Goal: Task Accomplishment & Management: Manage account settings

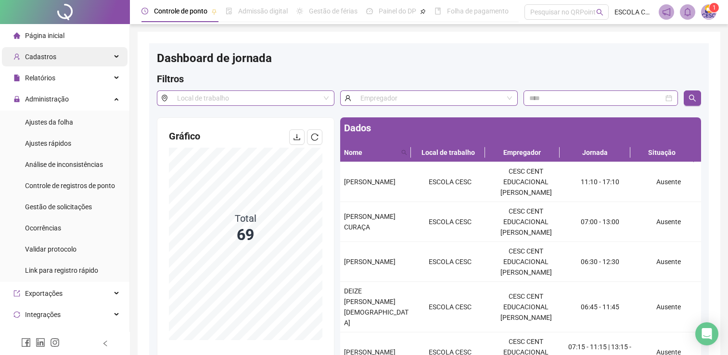
click at [44, 38] on span "Página inicial" at bounding box center [44, 36] width 39 height 8
click at [54, 39] on span "Página inicial" at bounding box center [44, 36] width 39 height 8
click at [42, 39] on span "Página inicial" at bounding box center [44, 36] width 39 height 8
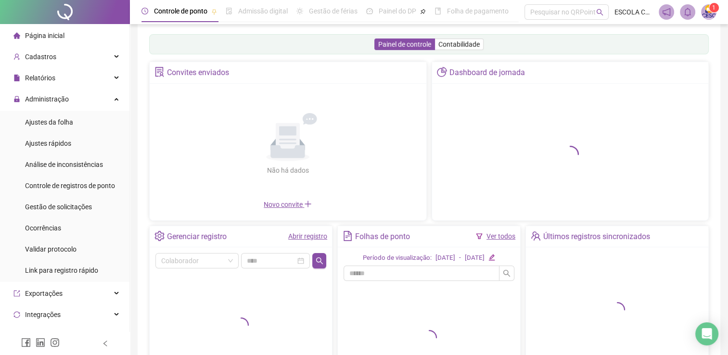
scroll to position [107, 0]
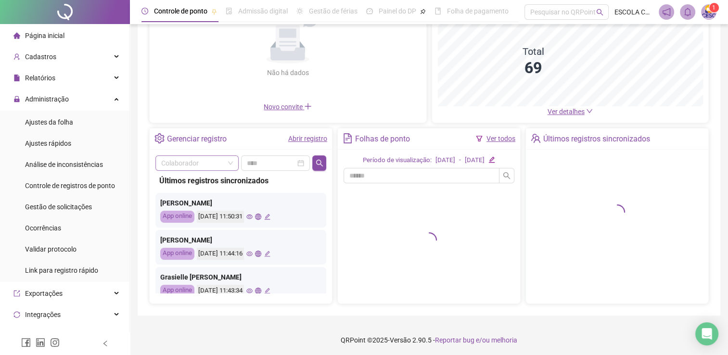
click at [197, 164] on input "search" at bounding box center [192, 163] width 63 height 14
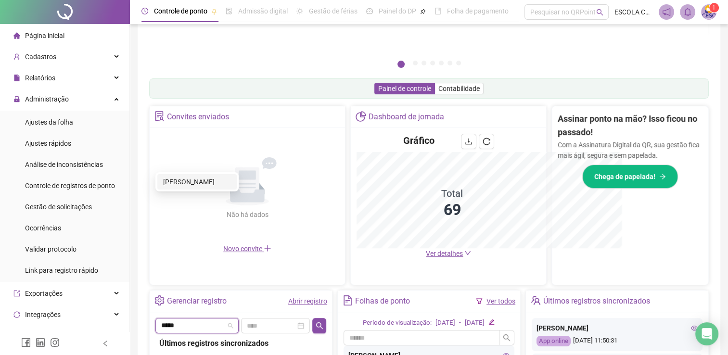
scroll to position [249, 0]
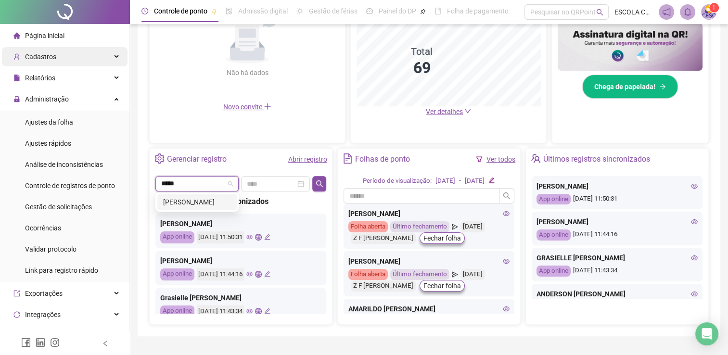
type input "*****"
click at [47, 57] on span "Cadastros" at bounding box center [40, 57] width 31 height 8
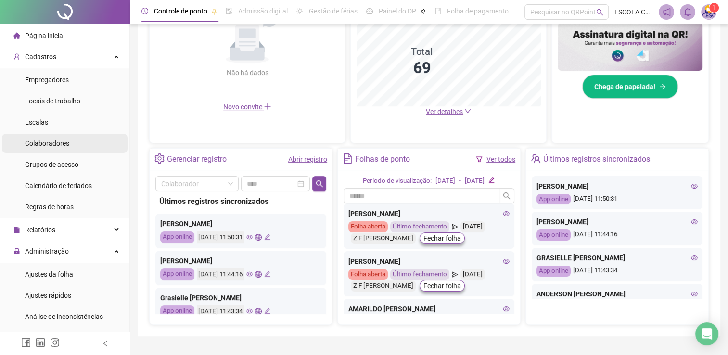
click at [53, 150] on div "Colaboradores" at bounding box center [47, 143] width 44 height 19
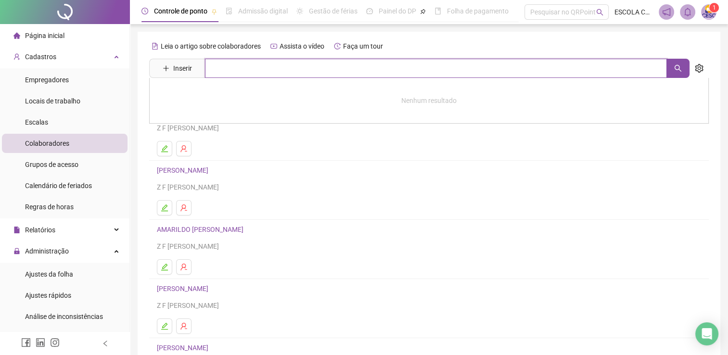
click at [218, 66] on input "text" at bounding box center [436, 68] width 462 height 19
type input "*****"
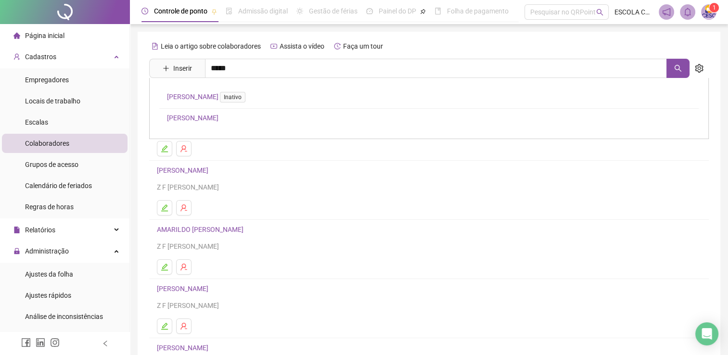
click at [219, 119] on link "[PERSON_NAME]" at bounding box center [193, 118] width 52 height 8
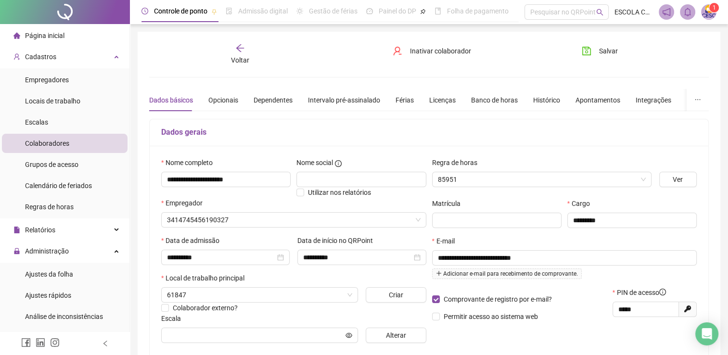
type input "**********"
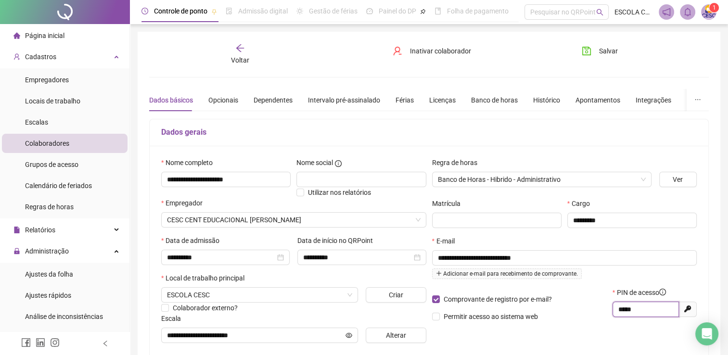
click at [628, 311] on input "*****" at bounding box center [645, 309] width 53 height 11
click at [239, 54] on div "Voltar" at bounding box center [239, 54] width 87 height 22
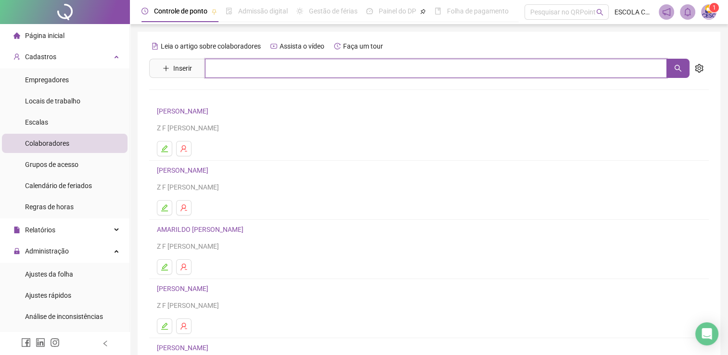
click at [215, 70] on input "text" at bounding box center [436, 68] width 462 height 19
type input "*****"
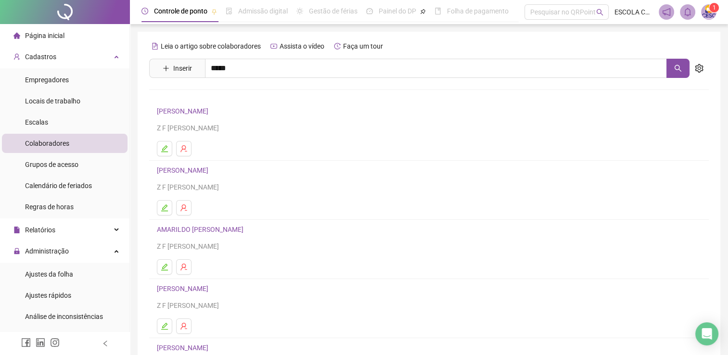
click at [233, 141] on link "[PERSON_NAME] DA MATTA" at bounding box center [209, 139] width 84 height 8
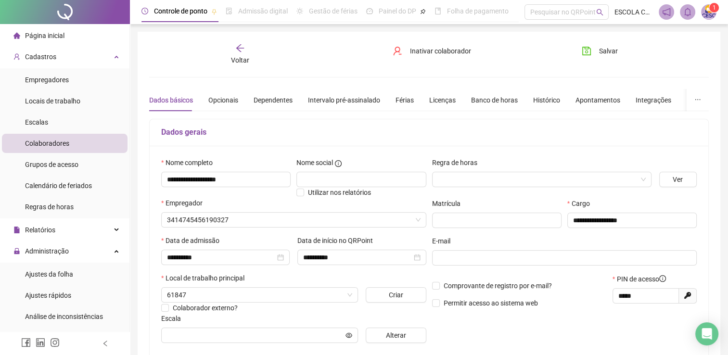
type input "*******"
click at [541, 95] on div "Histórico" at bounding box center [546, 100] width 27 height 11
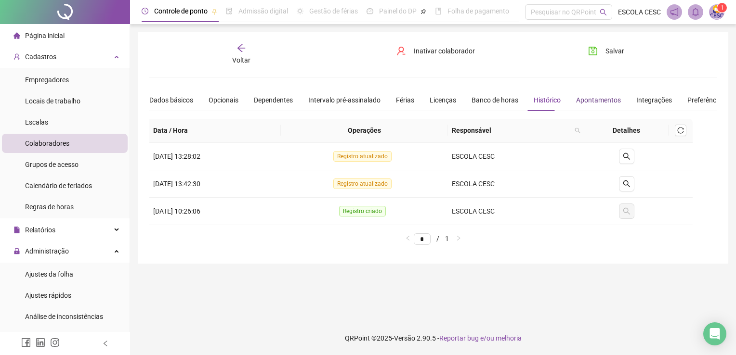
click at [590, 95] on div "Apontamentos" at bounding box center [598, 100] width 45 height 11
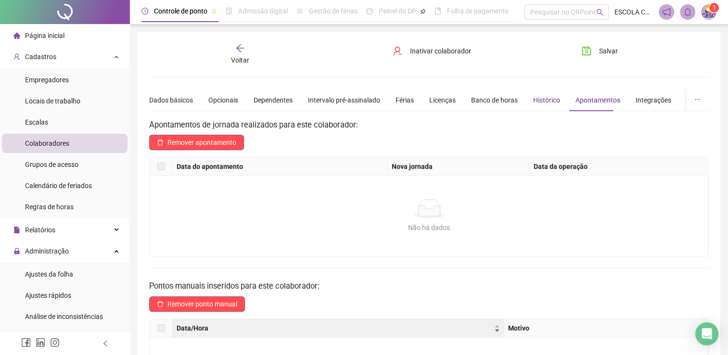
click at [545, 103] on div "Histórico" at bounding box center [546, 100] width 27 height 11
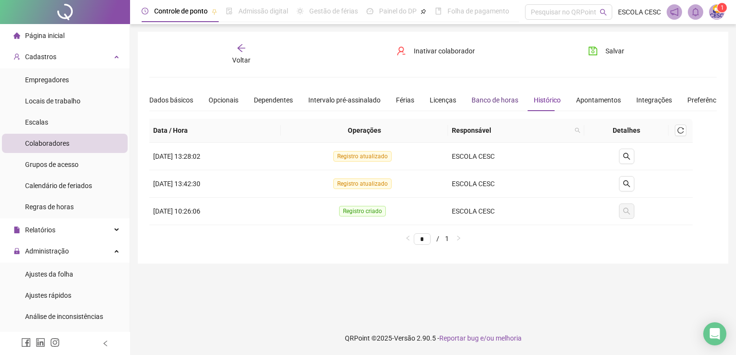
click at [506, 102] on div "Banco de horas" at bounding box center [494, 100] width 47 height 11
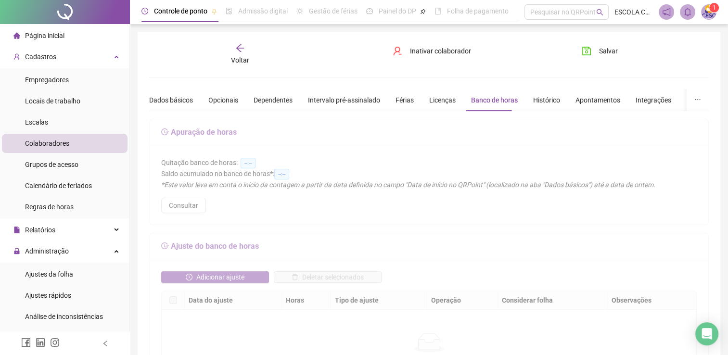
click at [559, 100] on div "Dados básicos Opcionais Dependentes Intervalo pré-assinalado Férias Licenças Ba…" at bounding box center [436, 100] width 575 height 22
click at [533, 99] on div "Histórico" at bounding box center [546, 100] width 27 height 11
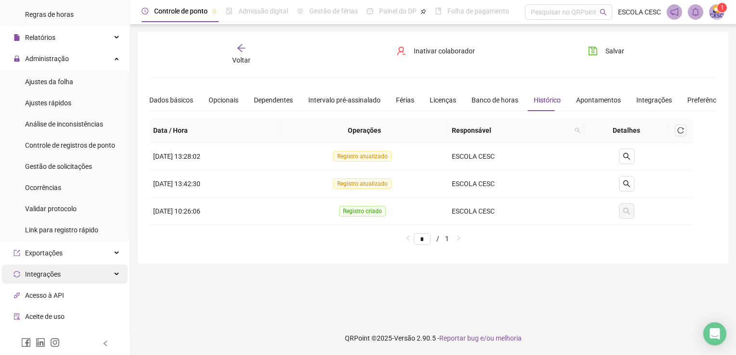
scroll to position [272, 0]
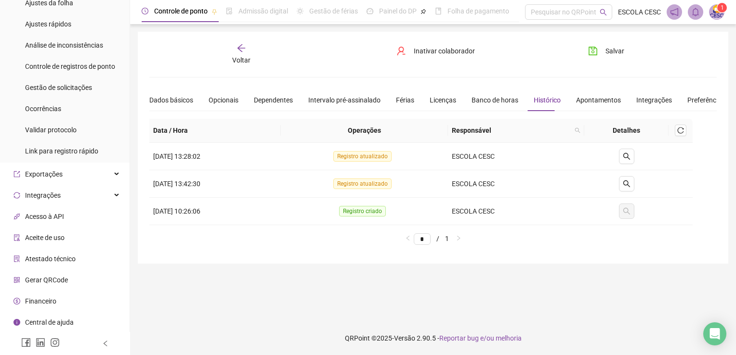
click at [71, 283] on li "Gerar QRCode" at bounding box center [65, 280] width 126 height 19
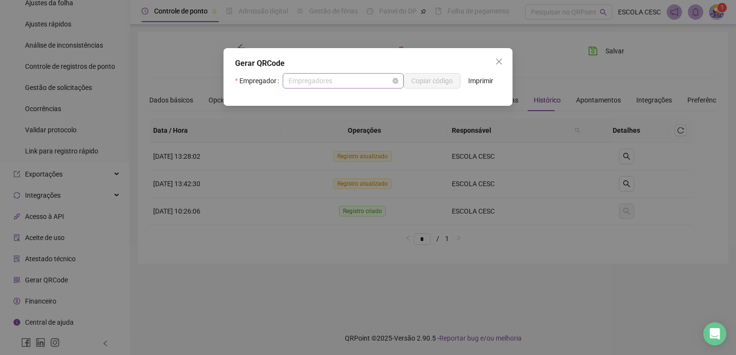
click at [331, 78] on span "Empregadores" at bounding box center [342, 81] width 109 height 14
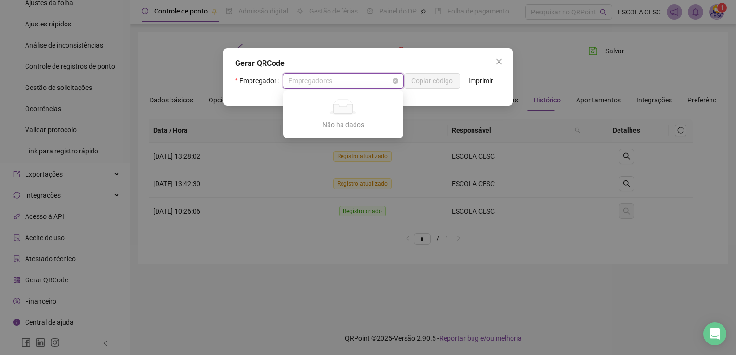
click at [331, 78] on span "Empregadores" at bounding box center [342, 81] width 109 height 14
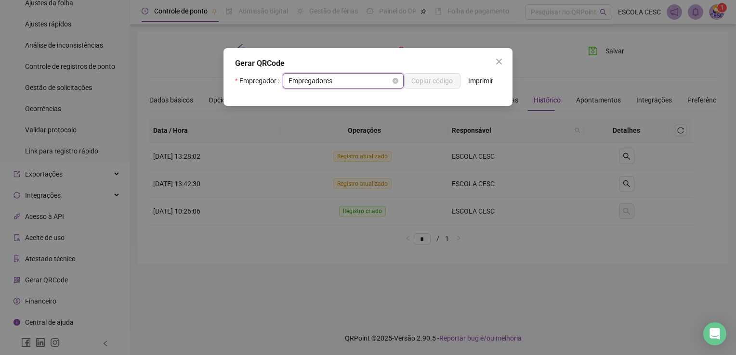
click at [331, 78] on span "Empregadores" at bounding box center [342, 81] width 109 height 14
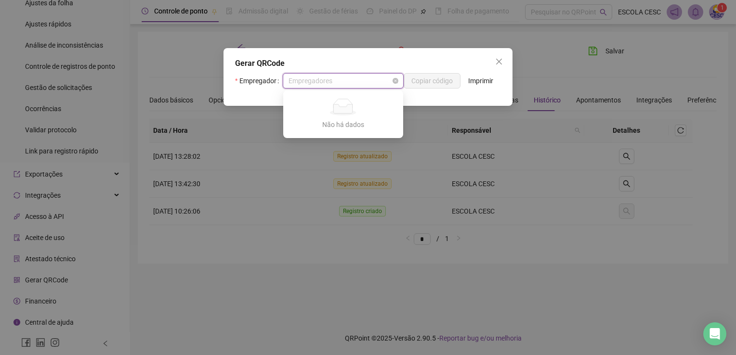
click at [331, 78] on span "Empregadores" at bounding box center [342, 81] width 109 height 14
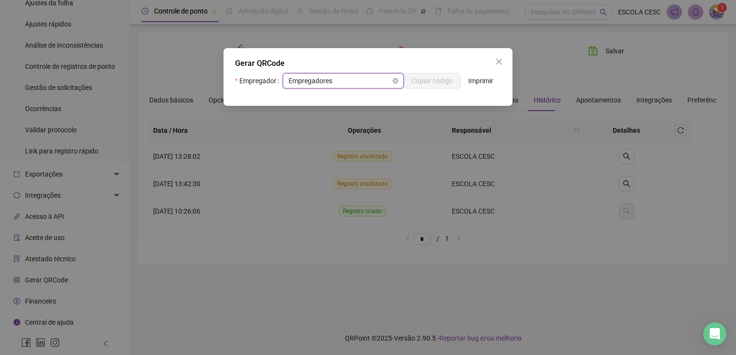
click at [331, 78] on span "Empregadores" at bounding box center [342, 81] width 109 height 14
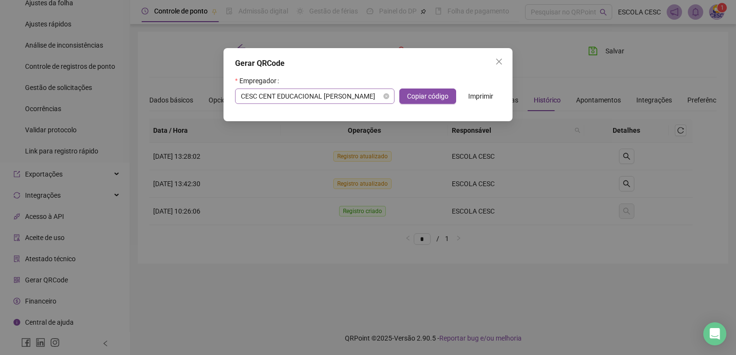
click at [331, 78] on div "Empregador CESC CENT EDUCACIONAL SANDRA CAVALCANTE Copiar código Imprimir" at bounding box center [368, 88] width 266 height 31
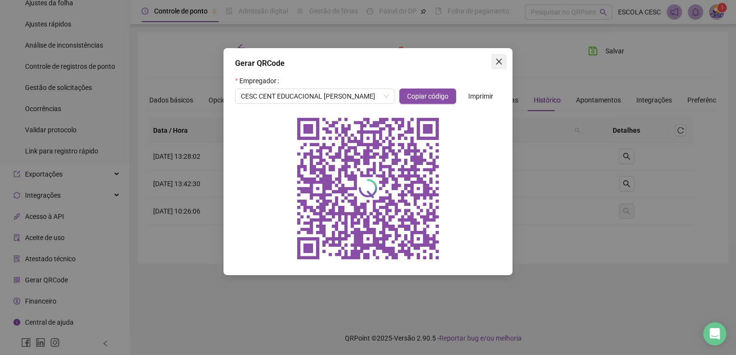
click at [502, 65] on icon "close" at bounding box center [499, 62] width 8 height 8
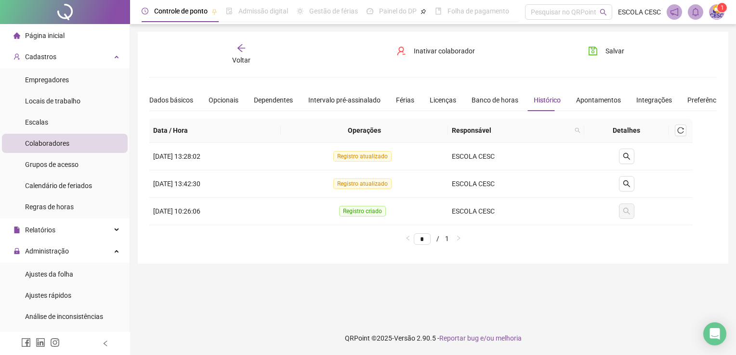
click at [228, 48] on div "Voltar" at bounding box center [241, 54] width 88 height 22
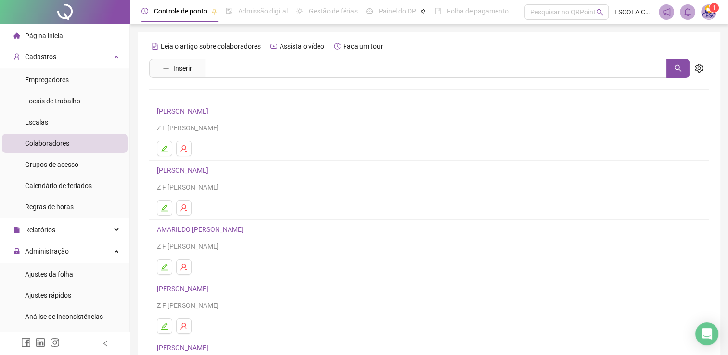
click at [234, 57] on div "Leia o artigo sobre colaboradores Assista o vídeo Faça um tour Inserir Nenhum r…" at bounding box center [429, 226] width 560 height 374
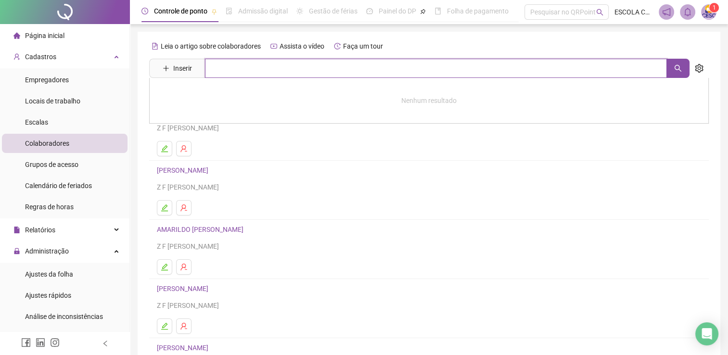
click at [245, 72] on input "text" at bounding box center [436, 68] width 462 height 19
type input "**"
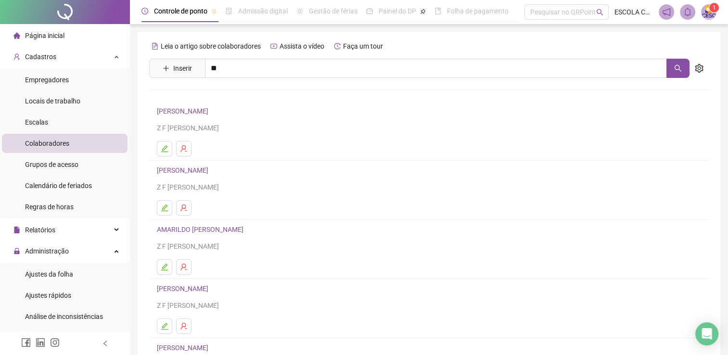
click at [217, 159] on link "[PERSON_NAME] DA MATTA" at bounding box center [209, 160] width 84 height 8
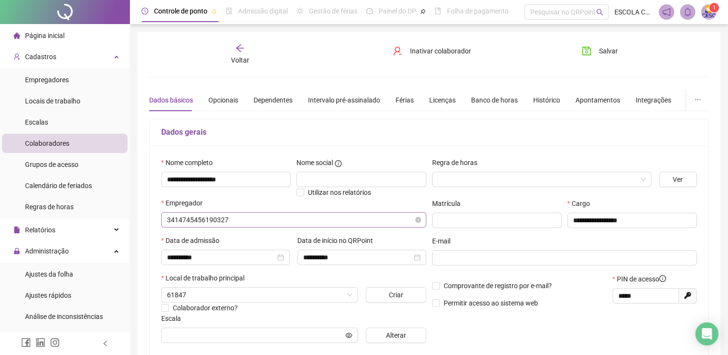
type input "*******"
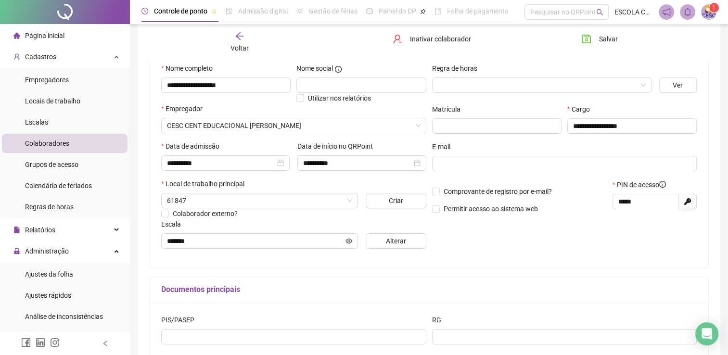
scroll to position [96, 0]
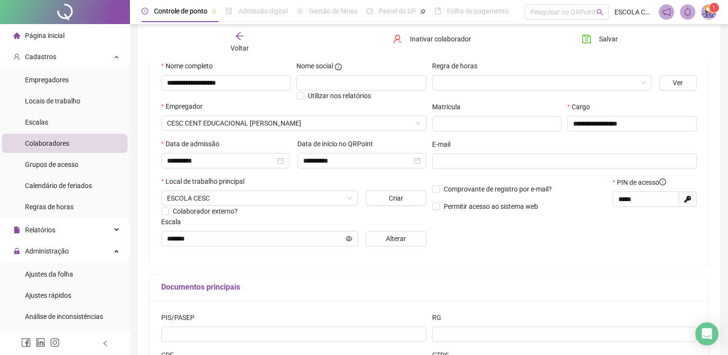
click at [239, 45] on span "Voltar" at bounding box center [240, 48] width 18 height 8
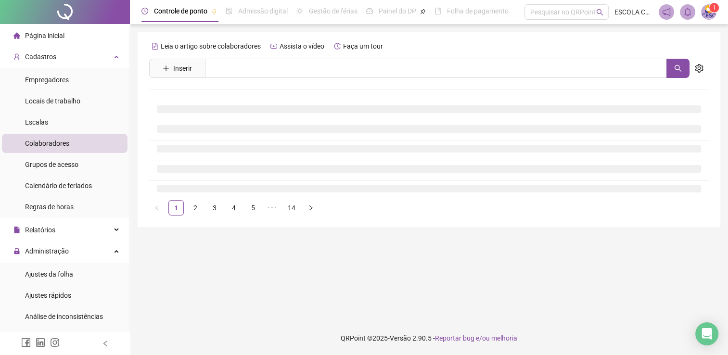
scroll to position [0, 0]
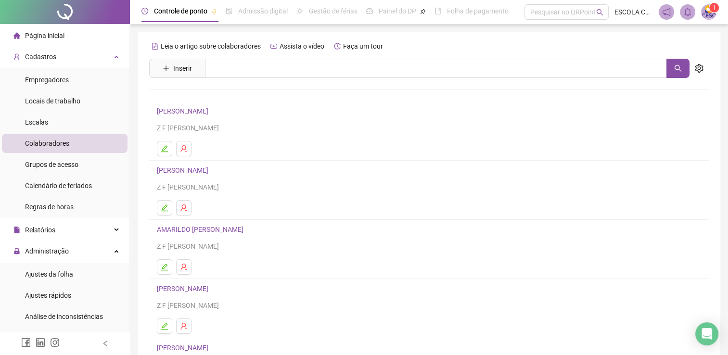
drag, startPoint x: 60, startPoint y: 2, endPoint x: 60, endPoint y: 11, distance: 8.7
click at [60, 2] on div at bounding box center [65, 12] width 130 height 24
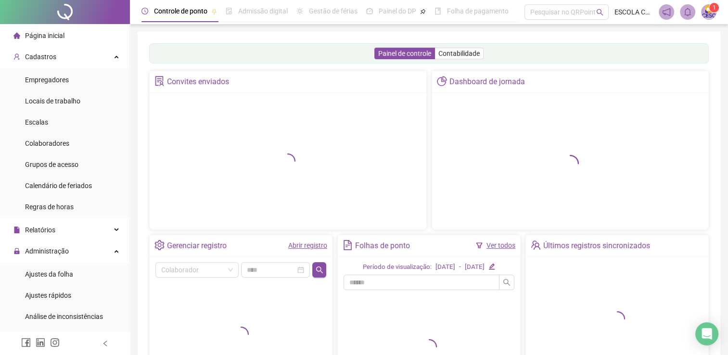
click at [65, 9] on div at bounding box center [65, 12] width 130 height 24
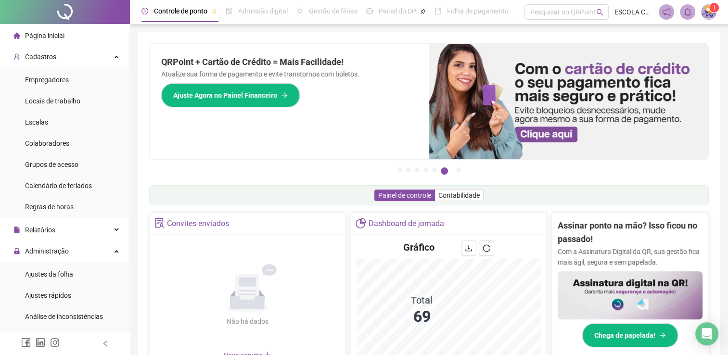
click at [41, 41] on div "Página inicial" at bounding box center [38, 35] width 51 height 19
click at [58, 141] on span "Colaboradores" at bounding box center [47, 144] width 44 height 8
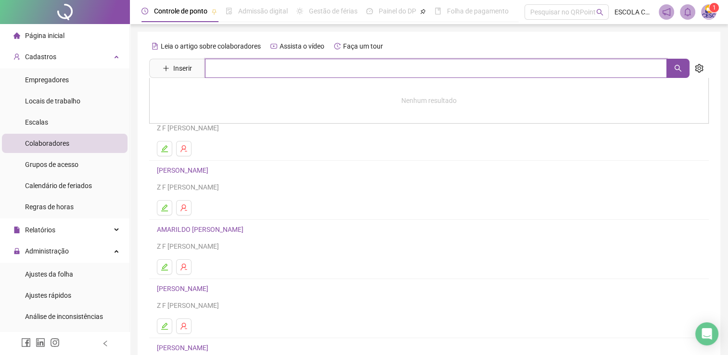
click at [258, 75] on input "text" at bounding box center [436, 68] width 462 height 19
type input "*****"
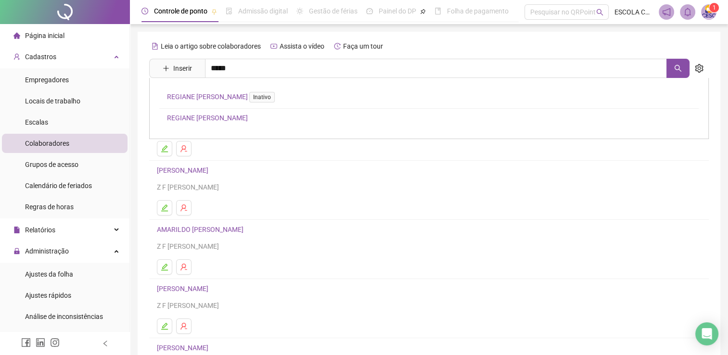
click at [248, 120] on link "REGIANE [PERSON_NAME]" at bounding box center [207, 118] width 81 height 8
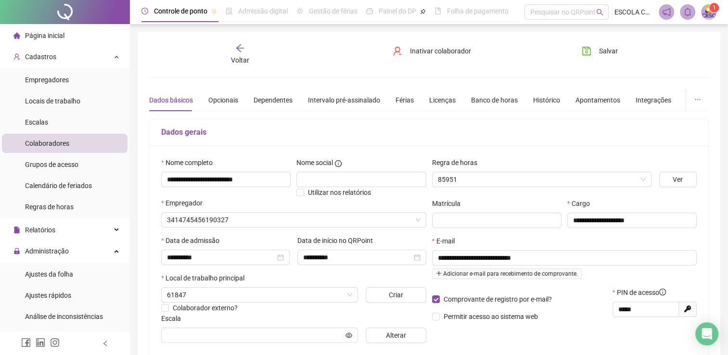
type input "**********"
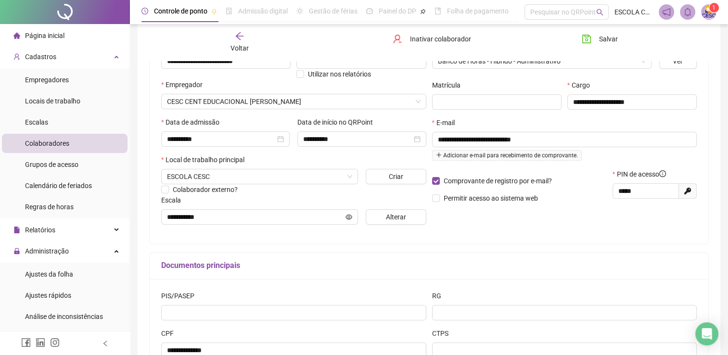
scroll to position [96, 0]
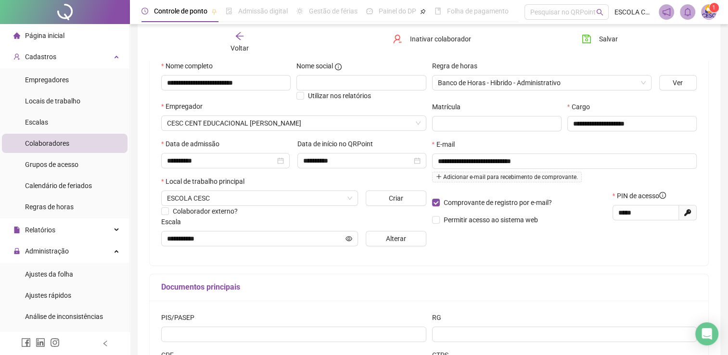
click at [241, 38] on icon "arrow-left" at bounding box center [240, 36] width 10 height 10
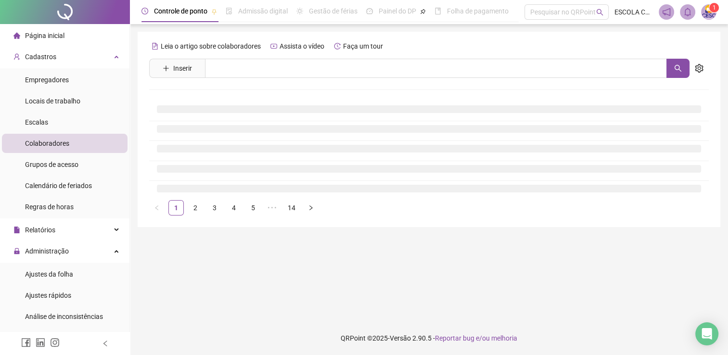
scroll to position [0, 0]
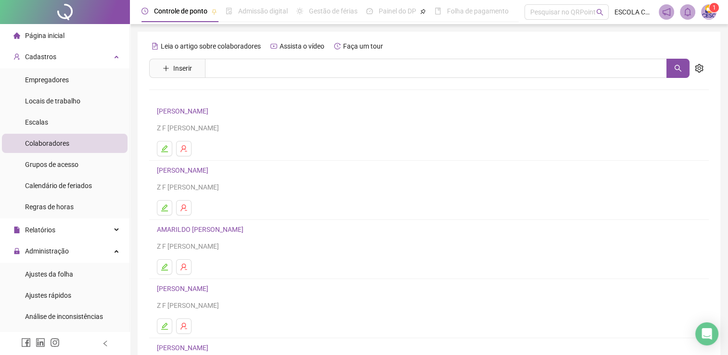
click at [40, 38] on span "Página inicial" at bounding box center [44, 36] width 39 height 8
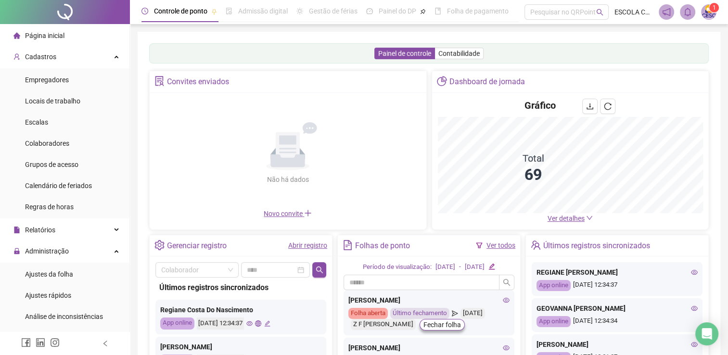
click at [557, 219] on span "Ver detalhes" at bounding box center [566, 219] width 37 height 8
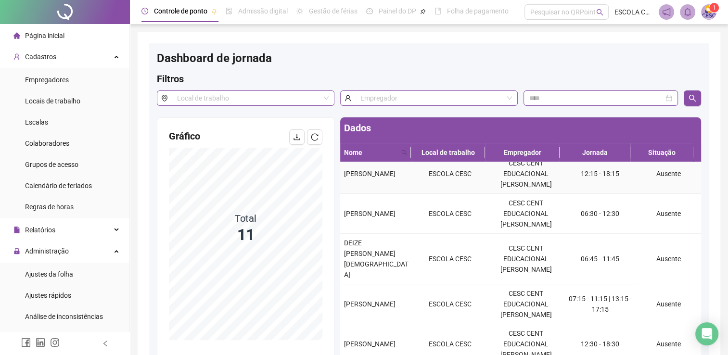
scroll to position [96, 0]
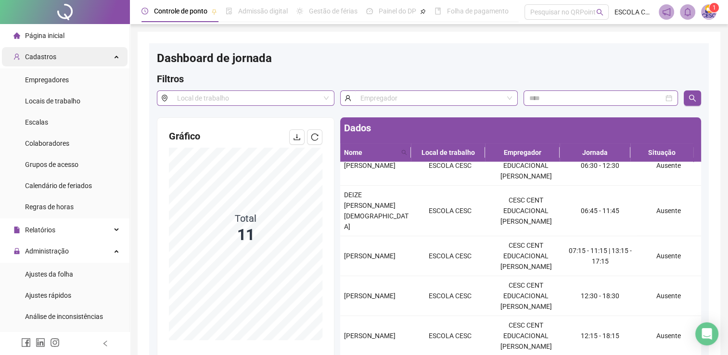
click at [59, 59] on div "Cadastros" at bounding box center [65, 56] width 126 height 19
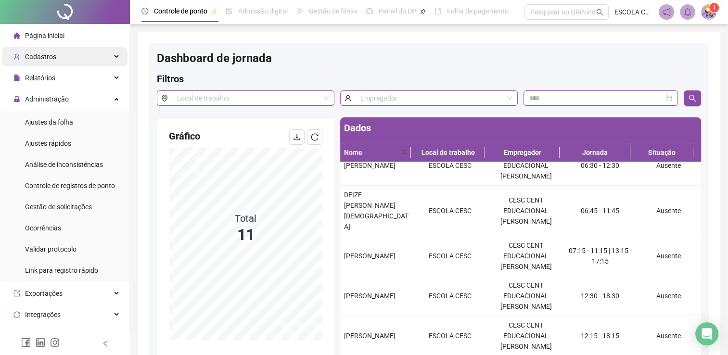
click at [59, 59] on div "Cadastros" at bounding box center [65, 56] width 126 height 19
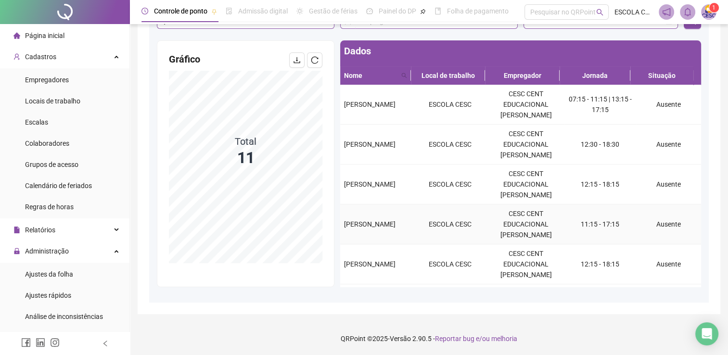
scroll to position [112, 0]
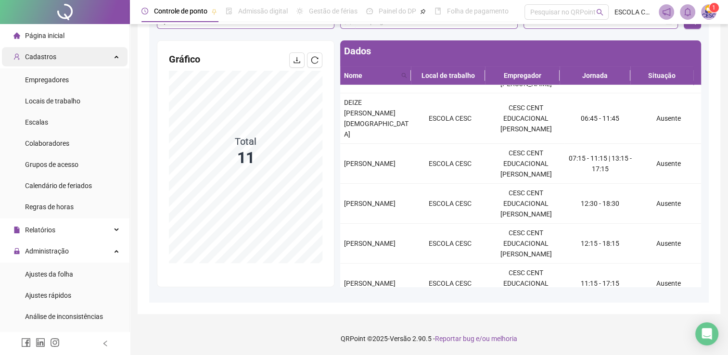
click at [37, 50] on span "Cadastros" at bounding box center [34, 56] width 43 height 19
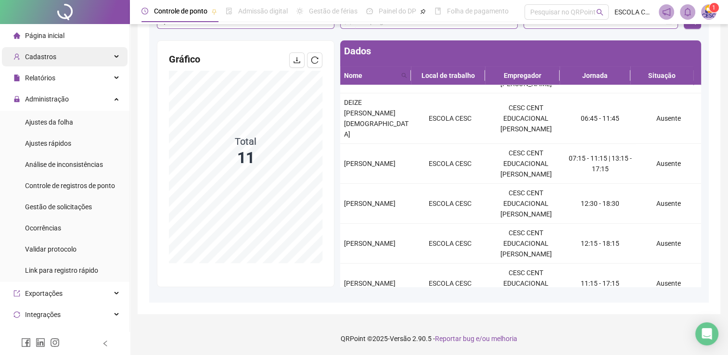
click at [49, 60] on span "Cadastros" at bounding box center [40, 57] width 31 height 8
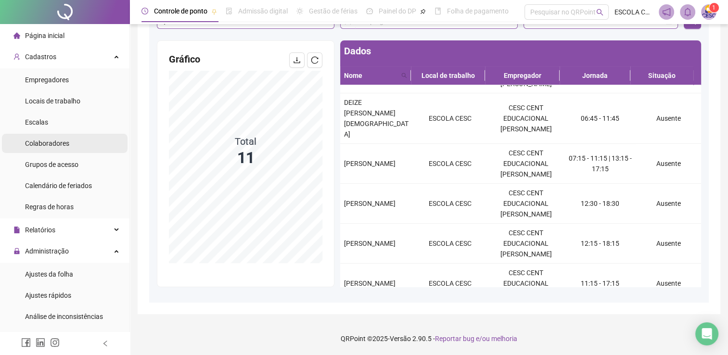
click at [56, 142] on span "Colaboradores" at bounding box center [47, 144] width 44 height 8
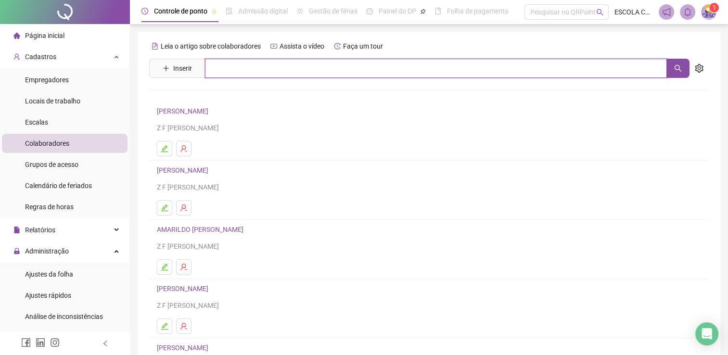
click at [242, 72] on input "text" at bounding box center [436, 68] width 462 height 19
type input "**********"
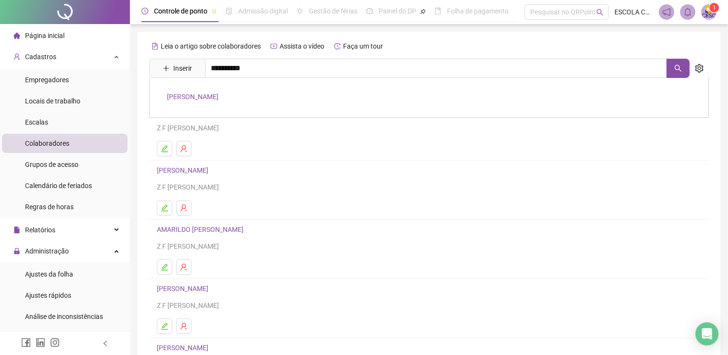
click at [219, 101] on link "[PERSON_NAME]" at bounding box center [193, 97] width 52 height 8
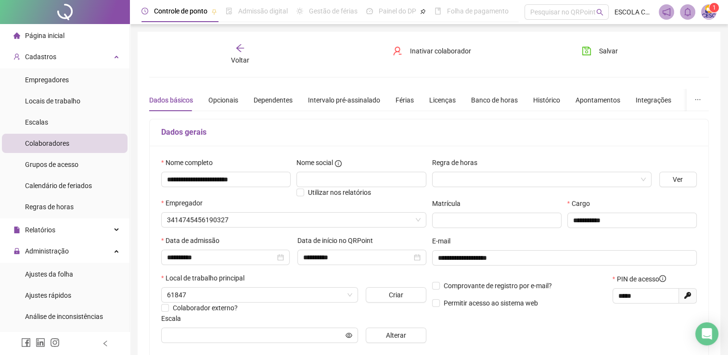
type input "**********"
click at [601, 97] on div "Apontamentos" at bounding box center [598, 100] width 45 height 11
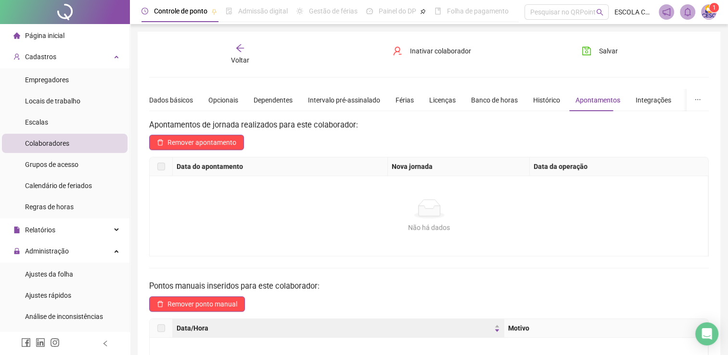
click at [558, 100] on div "Dados básicos Opcionais Dependentes Intervalo pré-assinalado Férias Licenças Ba…" at bounding box center [436, 100] width 575 height 22
click at [553, 100] on div "Histórico" at bounding box center [546, 100] width 27 height 11
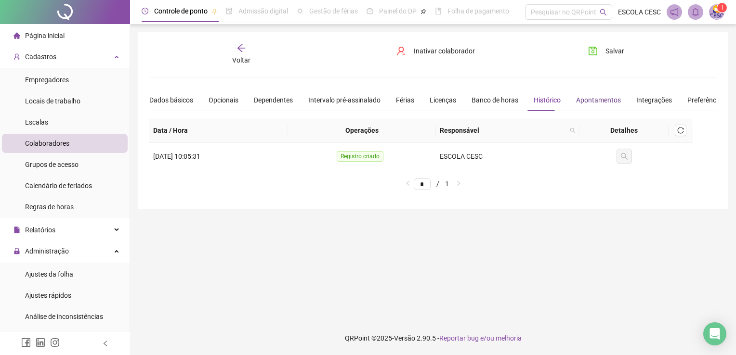
click at [599, 95] on div "Apontamentos" at bounding box center [598, 100] width 45 height 11
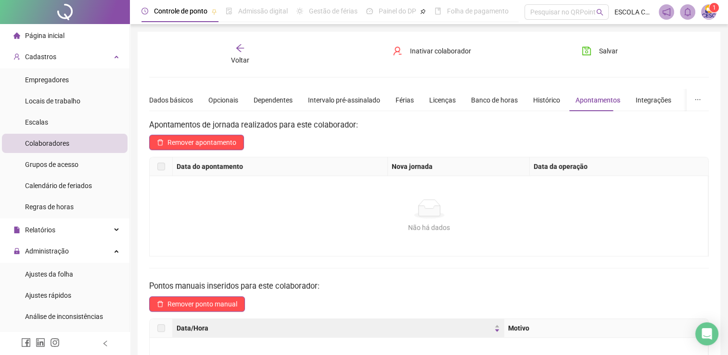
click at [239, 46] on icon "arrow-left" at bounding box center [240, 48] width 10 height 10
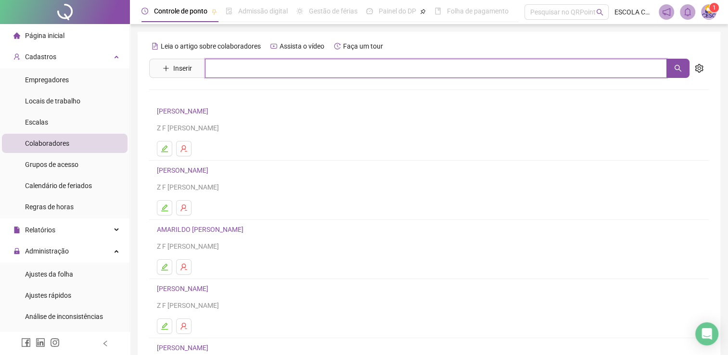
click at [234, 68] on input "text" at bounding box center [436, 68] width 462 height 19
type input "**********"
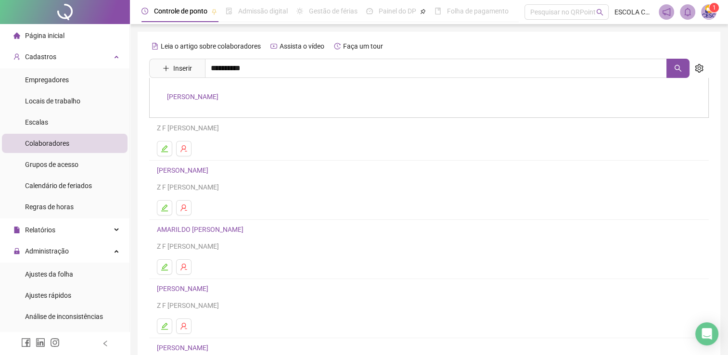
click at [219, 98] on link "[PERSON_NAME]" at bounding box center [193, 97] width 52 height 8
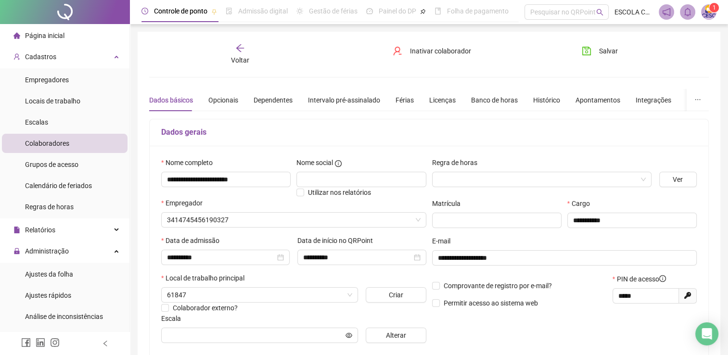
type input "**********"
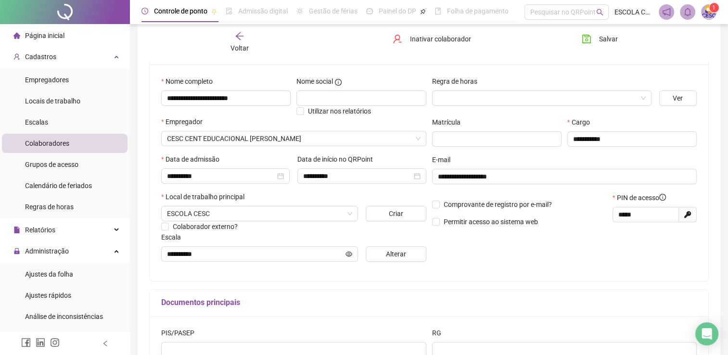
scroll to position [97, 0]
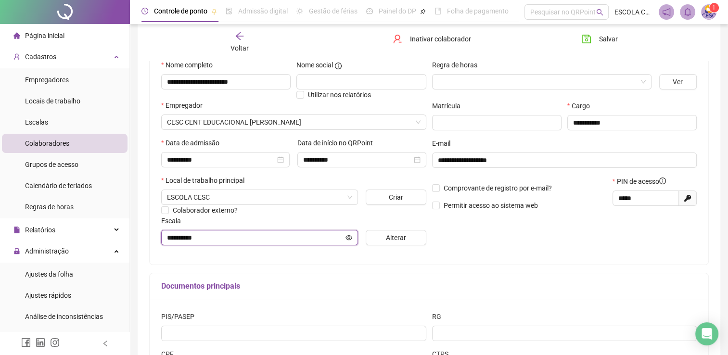
click at [349, 239] on icon "eye" at bounding box center [349, 237] width 7 height 7
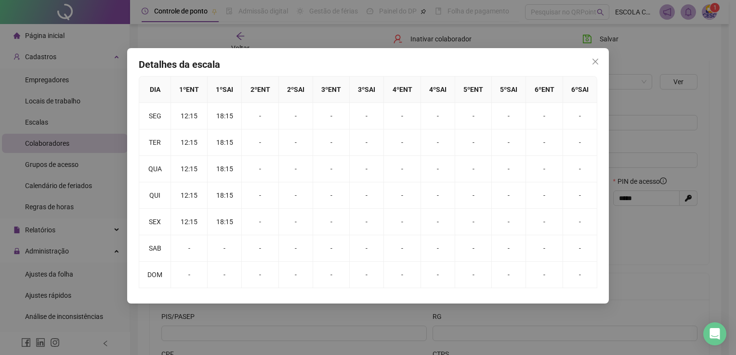
click at [673, 227] on div "Detalhes da escala DIA 1 º ENT 1 º SAI 2 º ENT 2 º SAI 3 º ENT 3 º SAI 4 º ENT …" at bounding box center [368, 177] width 736 height 355
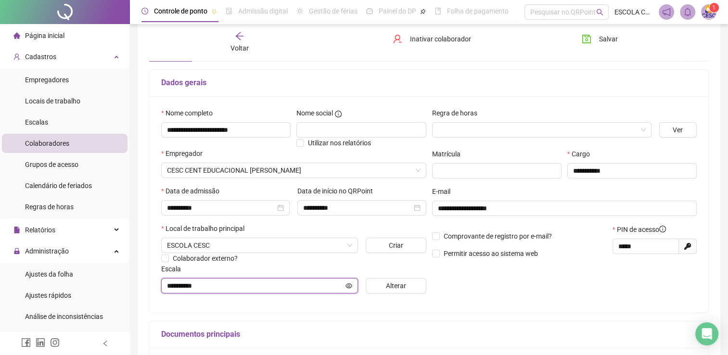
scroll to position [0, 0]
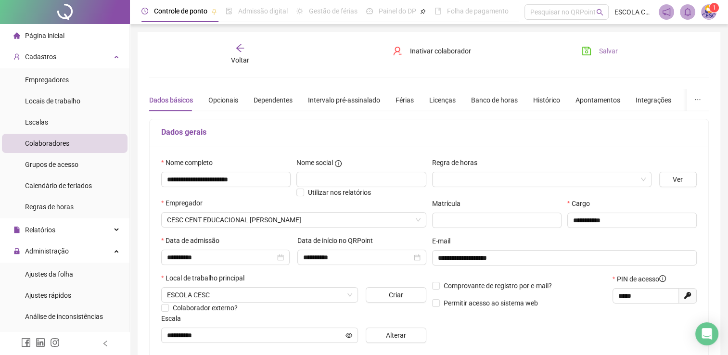
click at [587, 56] on button "Salvar" at bounding box center [600, 50] width 51 height 15
click at [229, 61] on div "Voltar" at bounding box center [239, 54] width 87 height 22
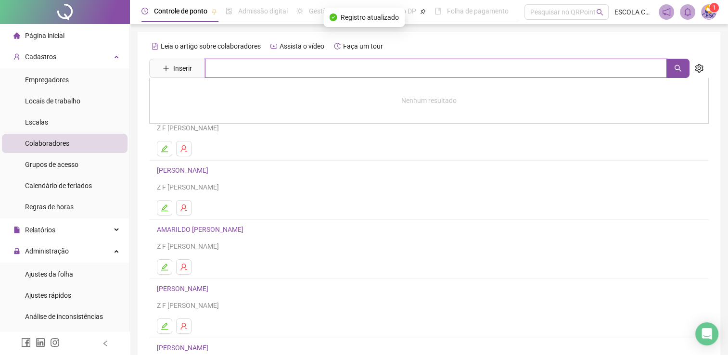
click at [304, 69] on input "text" at bounding box center [436, 68] width 462 height 19
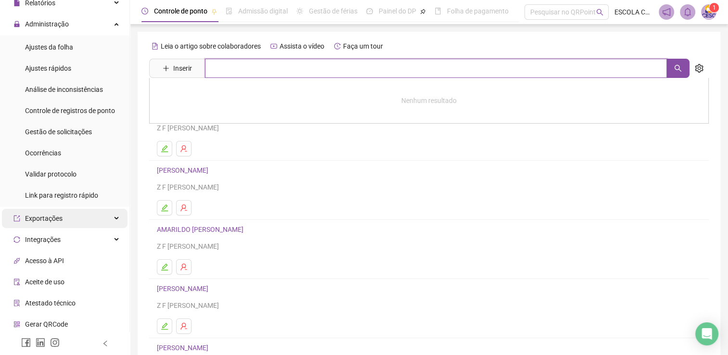
scroll to position [272, 0]
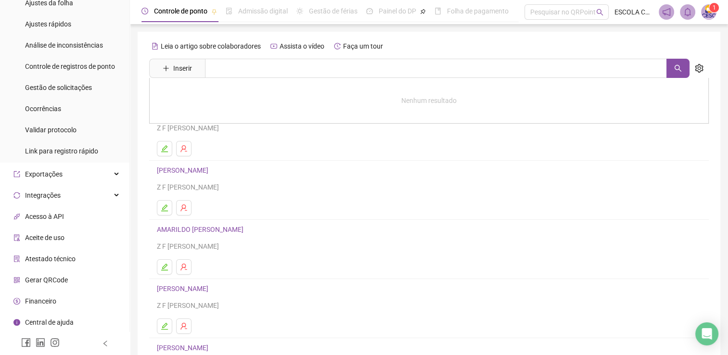
click at [51, 276] on span "Gerar QRCode" at bounding box center [46, 280] width 43 height 8
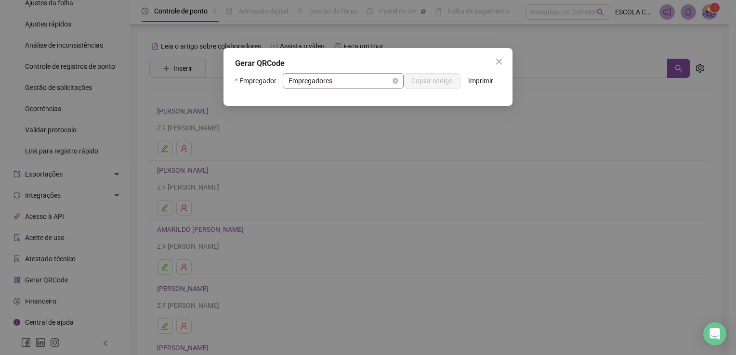
click at [330, 81] on span "Empregadores" at bounding box center [342, 81] width 109 height 14
click at [348, 84] on span "Empregadores" at bounding box center [342, 81] width 109 height 14
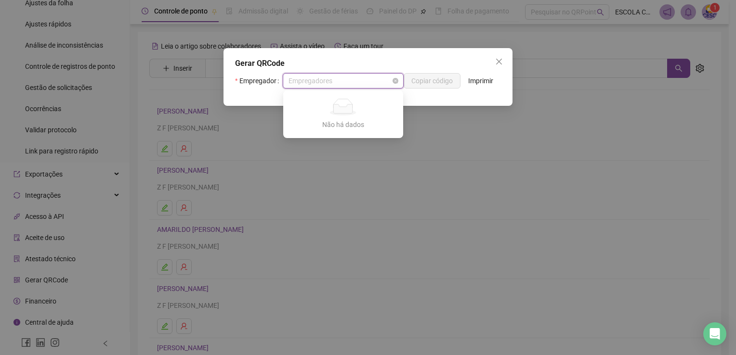
click at [348, 84] on span "Empregadores" at bounding box center [342, 81] width 109 height 14
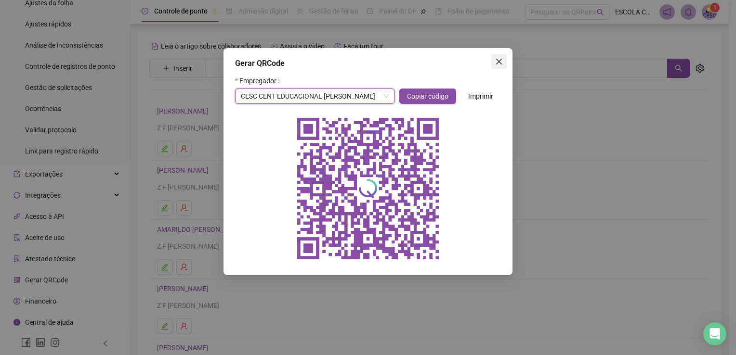
click at [493, 61] on span "Close" at bounding box center [498, 62] width 15 height 8
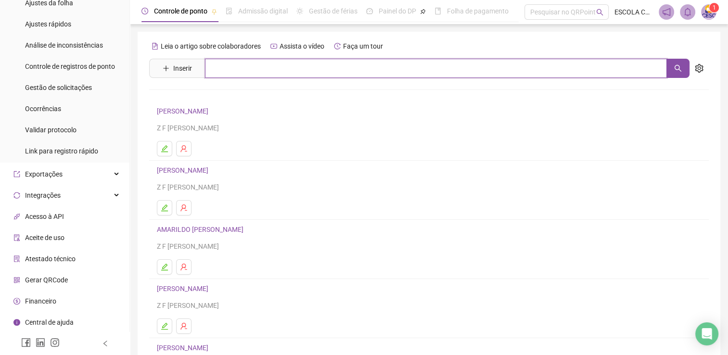
click at [243, 70] on input "text" at bounding box center [436, 68] width 462 height 19
type input "**********"
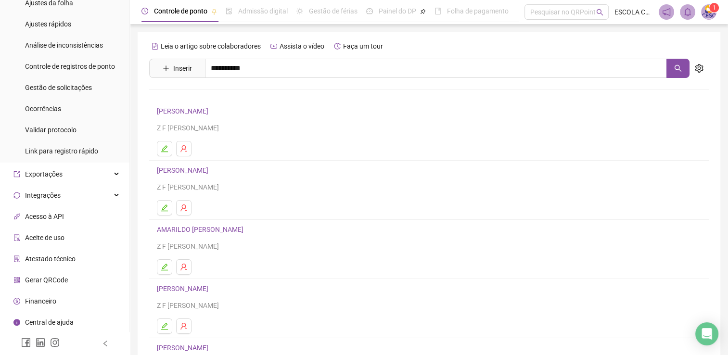
click at [219, 98] on link "[PERSON_NAME]" at bounding box center [193, 97] width 52 height 8
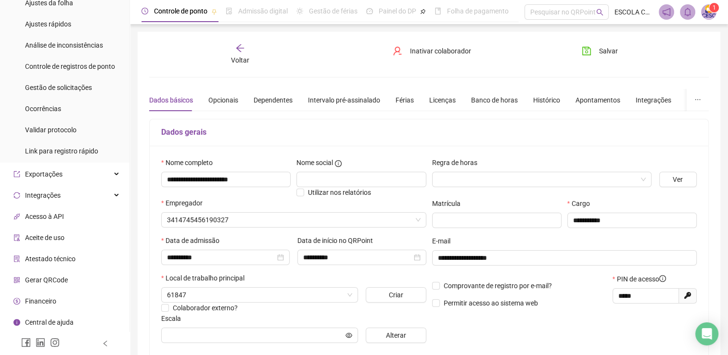
type input "**********"
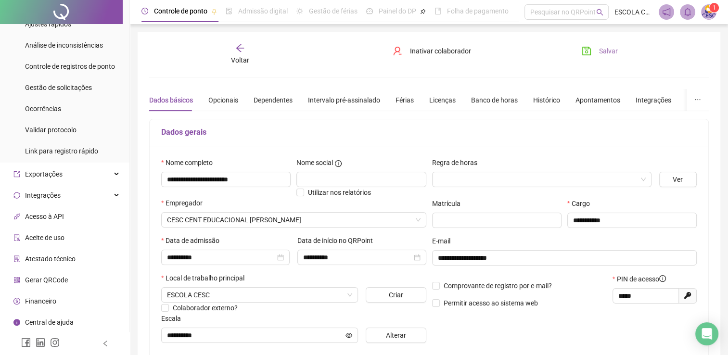
click at [594, 53] on button "Salvar" at bounding box center [600, 50] width 51 height 15
click at [266, 102] on div "Dependentes" at bounding box center [273, 100] width 39 height 11
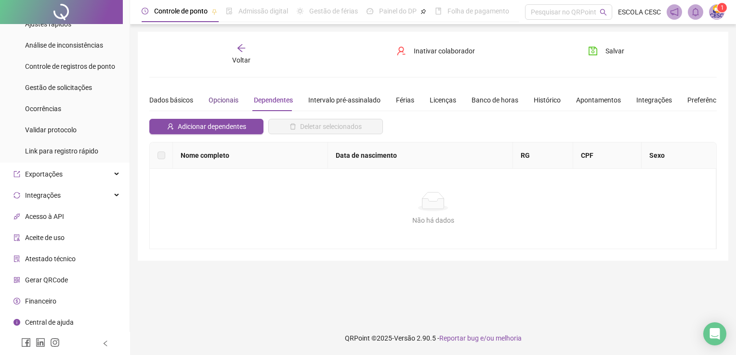
click at [226, 102] on div "Opcionais" at bounding box center [223, 100] width 30 height 11
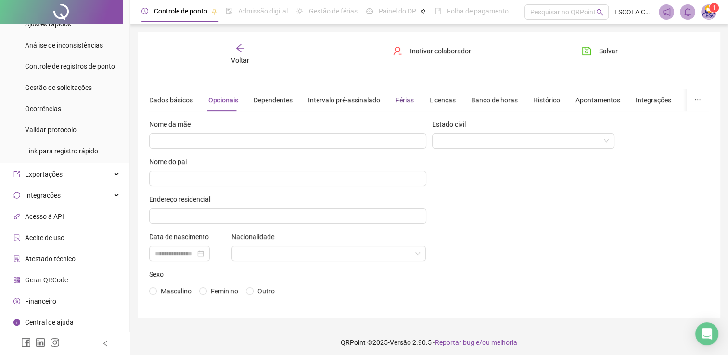
click at [404, 101] on div "Férias" at bounding box center [405, 100] width 18 height 11
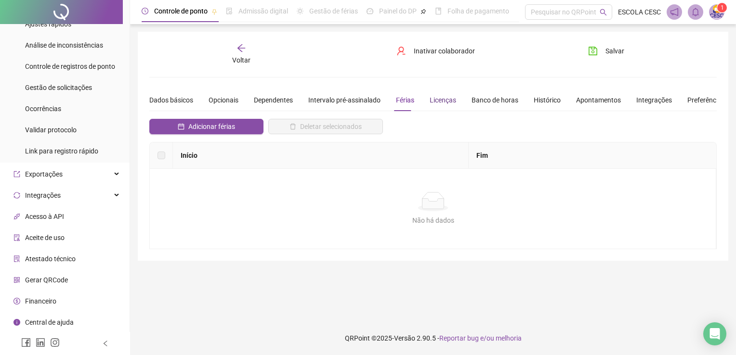
click at [440, 100] on div "Licenças" at bounding box center [442, 100] width 26 height 11
click at [500, 103] on div "Banco de horas" at bounding box center [494, 100] width 47 height 11
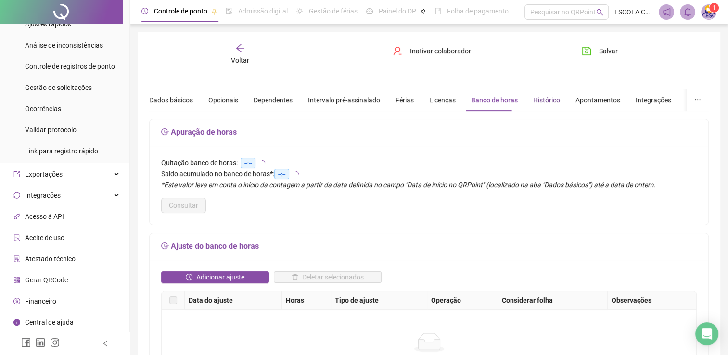
click at [540, 102] on div "Histórico" at bounding box center [546, 100] width 27 height 11
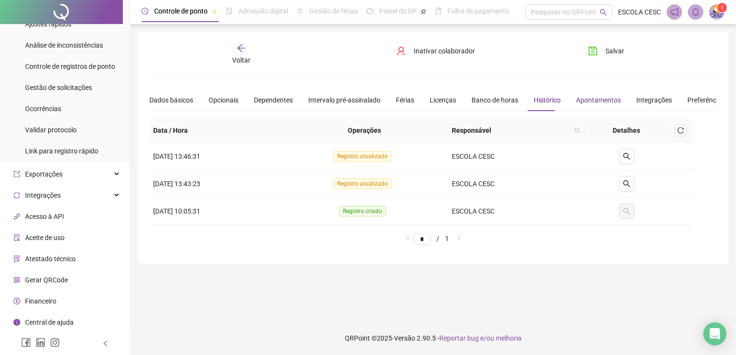
click at [583, 103] on div "Apontamentos" at bounding box center [598, 100] width 45 height 11
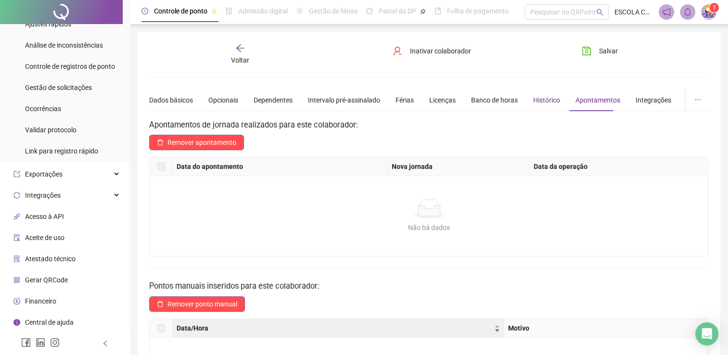
click at [533, 100] on div "Histórico" at bounding box center [546, 100] width 27 height 11
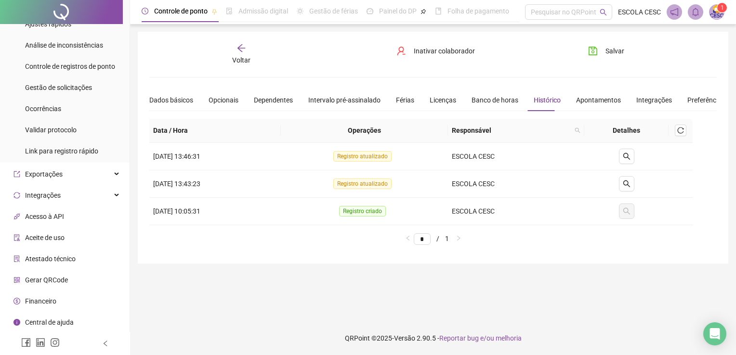
click at [253, 47] on div "Voltar" at bounding box center [241, 54] width 88 height 22
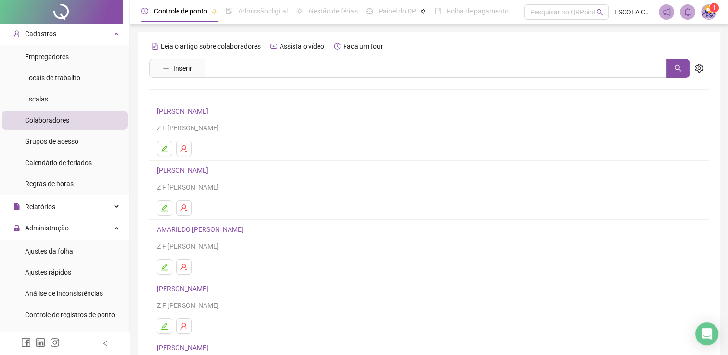
scroll to position [16, 0]
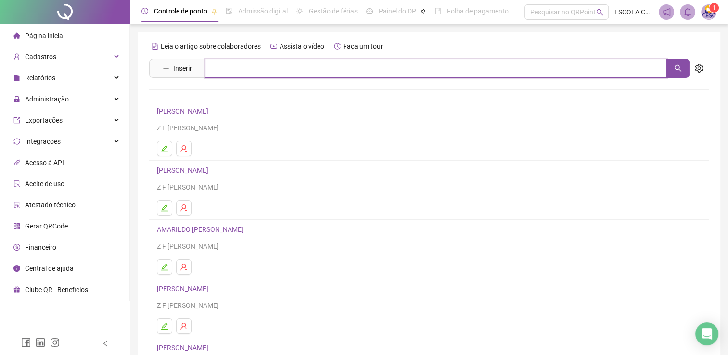
click at [231, 67] on input "text" at bounding box center [436, 68] width 462 height 19
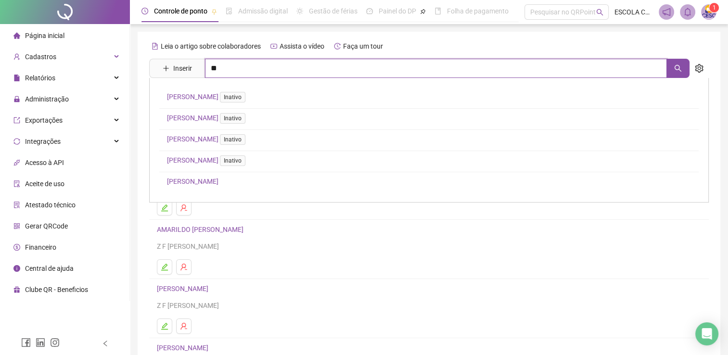
type input "*"
click at [230, 74] on input "text" at bounding box center [436, 68] width 462 height 19
click at [424, 283] on h4 "[PERSON_NAME]" at bounding box center [429, 289] width 544 height 12
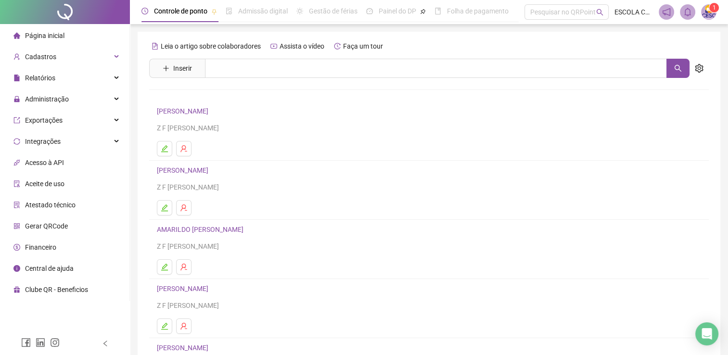
click at [67, 15] on div at bounding box center [65, 12] width 130 height 24
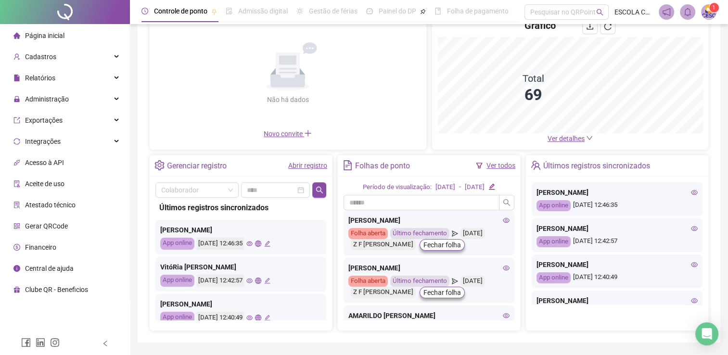
scroll to position [108, 0]
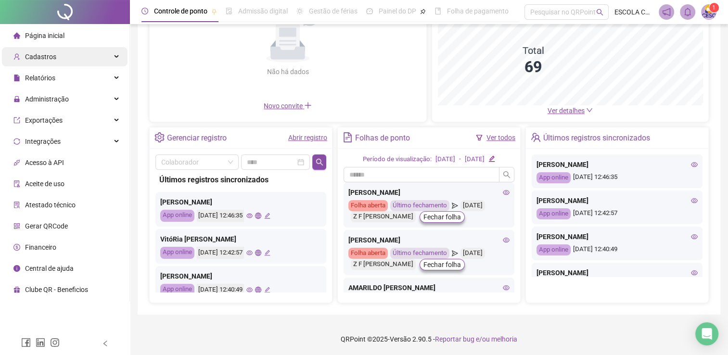
click at [59, 57] on div "Cadastros" at bounding box center [65, 56] width 126 height 19
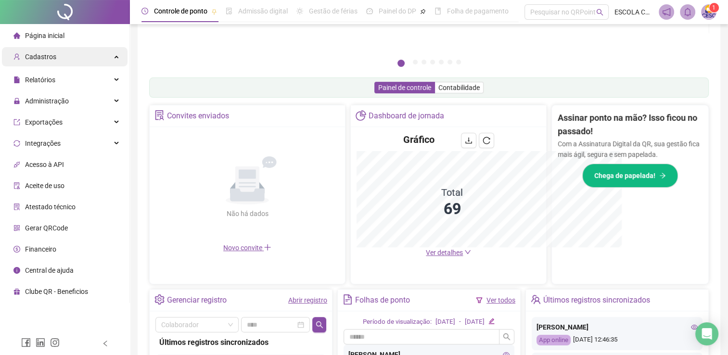
scroll to position [250, 0]
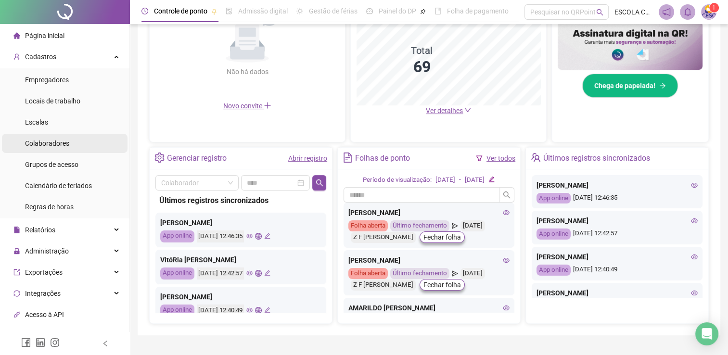
click at [58, 149] on div "Colaboradores" at bounding box center [47, 143] width 44 height 19
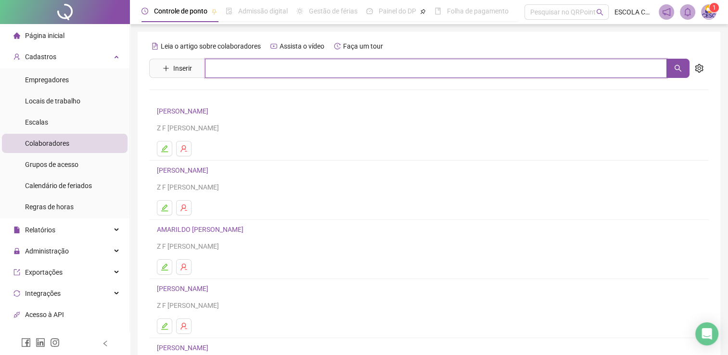
click at [275, 66] on input "text" at bounding box center [436, 68] width 462 height 19
type input "********"
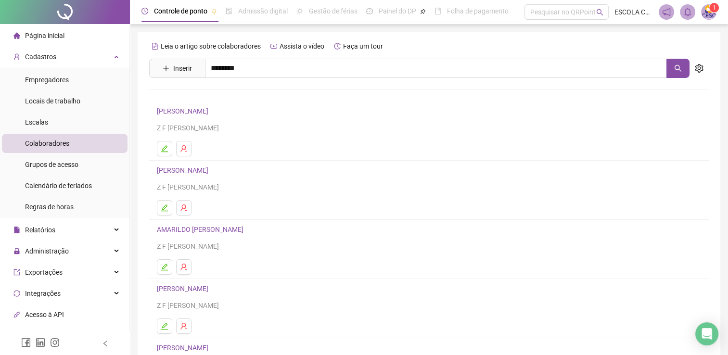
click at [214, 96] on link "[PERSON_NAME] ANDRDADE" at bounding box center [211, 97] width 88 height 8
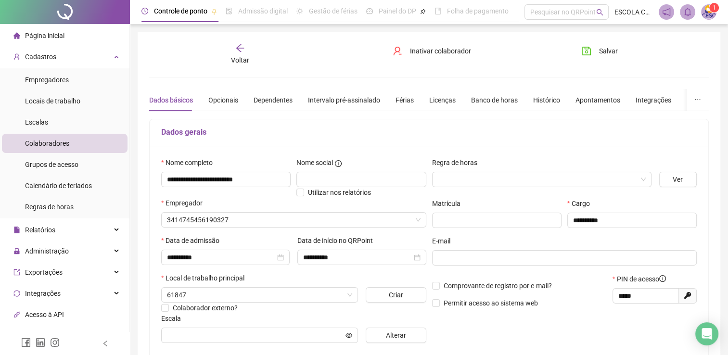
type input "*********"
click at [541, 99] on div "Histórico" at bounding box center [546, 100] width 27 height 11
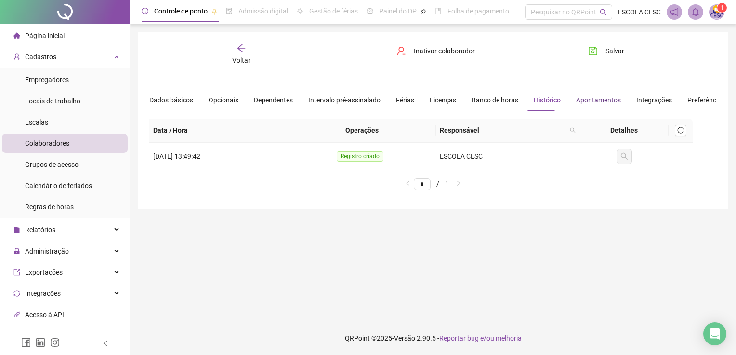
click at [596, 99] on div "Apontamentos" at bounding box center [598, 100] width 45 height 11
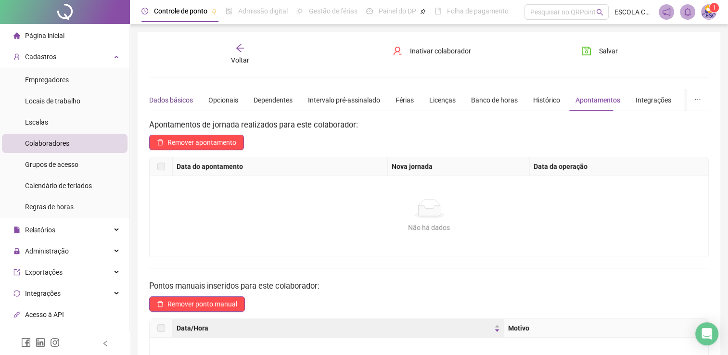
click at [168, 98] on div "Dados básicos" at bounding box center [171, 100] width 44 height 11
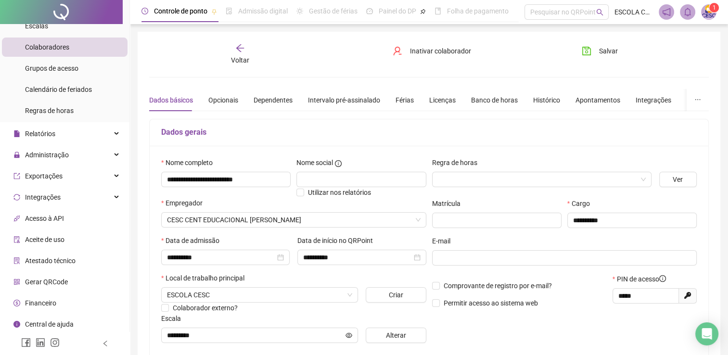
click at [246, 53] on div "Voltar" at bounding box center [239, 54] width 87 height 22
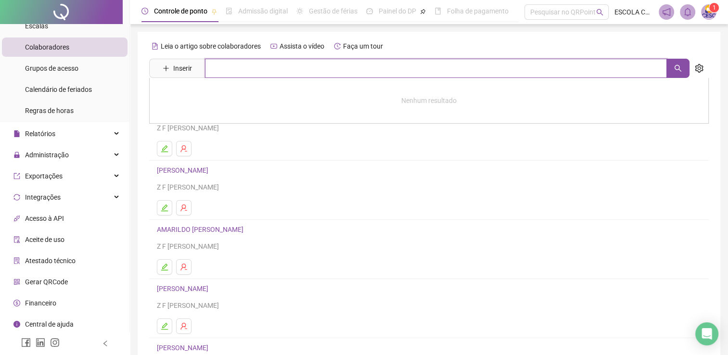
click at [249, 66] on input "text" at bounding box center [436, 68] width 462 height 19
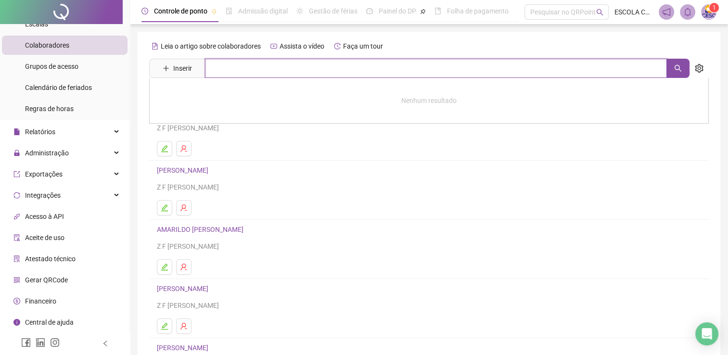
click at [215, 74] on input "text" at bounding box center [436, 68] width 462 height 19
type input "*"
type input "********"
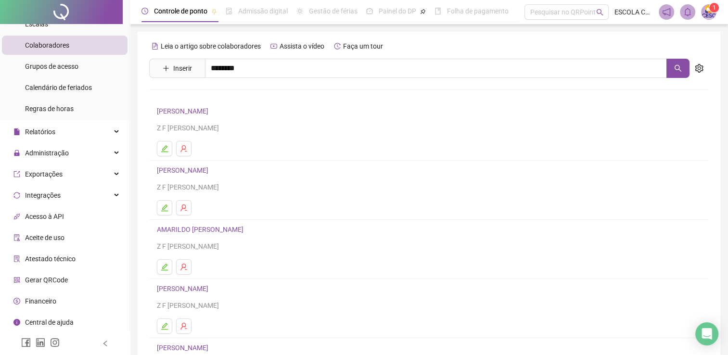
click at [241, 104] on div "[PERSON_NAME] ANDRDADE" at bounding box center [429, 98] width 560 height 40
click at [246, 97] on div "Leia o artigo sobre colaboradores Assista o vídeo Faça um tour Inserir ********…" at bounding box center [429, 226] width 560 height 374
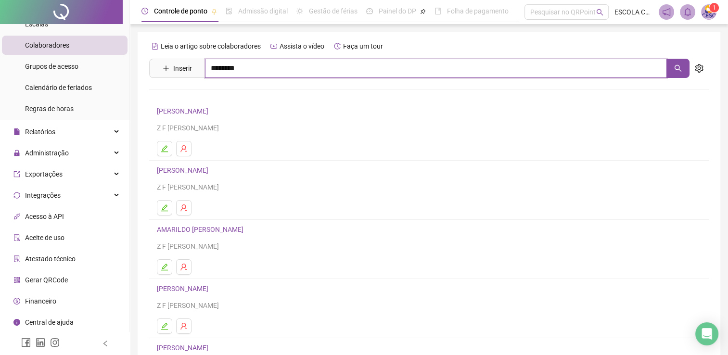
click at [251, 68] on input "********" at bounding box center [436, 68] width 462 height 19
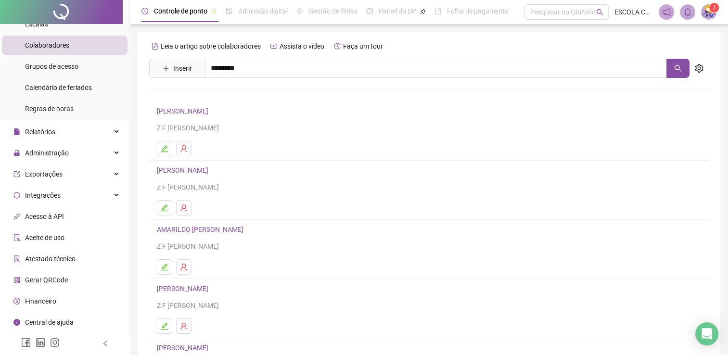
click at [246, 95] on link "[PERSON_NAME] ANDRDADE" at bounding box center [211, 97] width 88 height 8
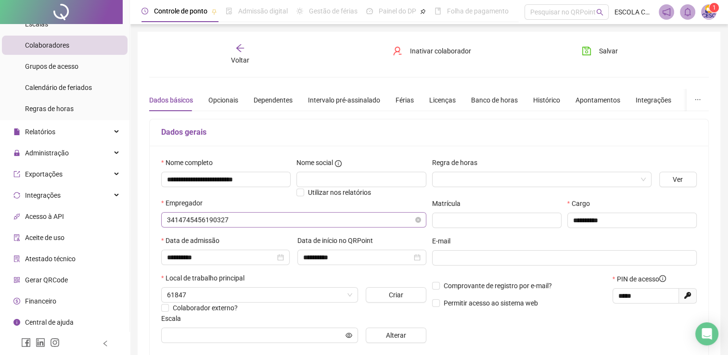
type input "*********"
click at [280, 97] on div "Dependentes" at bounding box center [273, 100] width 39 height 11
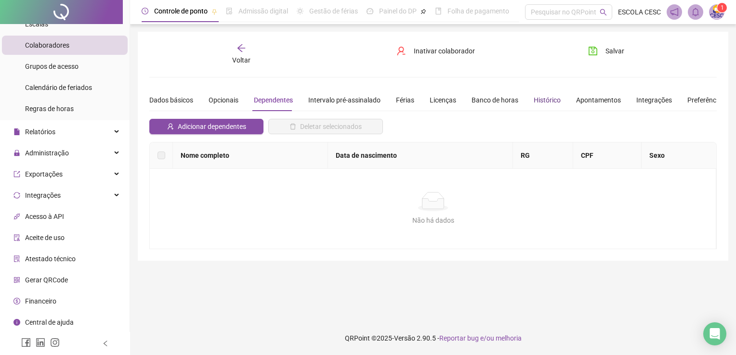
click at [546, 104] on div "Histórico" at bounding box center [546, 100] width 27 height 11
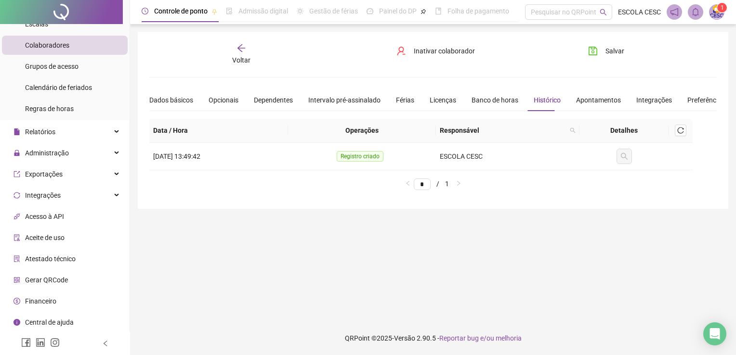
click at [83, 9] on div at bounding box center [61, 12] width 123 height 24
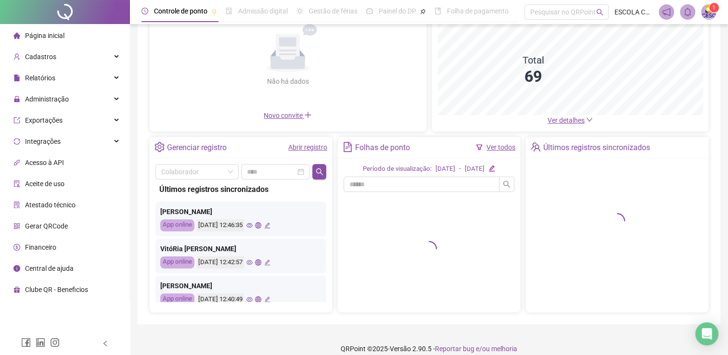
scroll to position [108, 0]
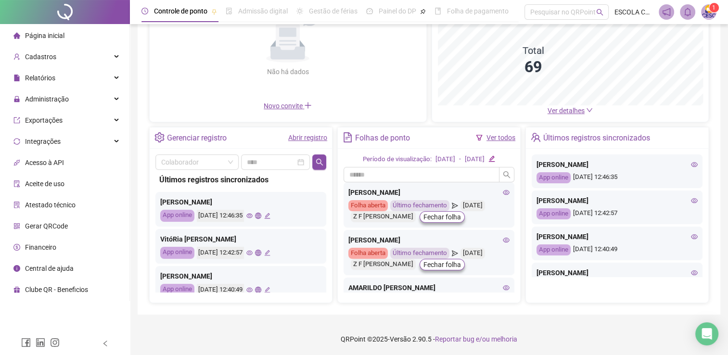
click at [296, 138] on link "Abrir registro" at bounding box center [307, 138] width 39 height 8
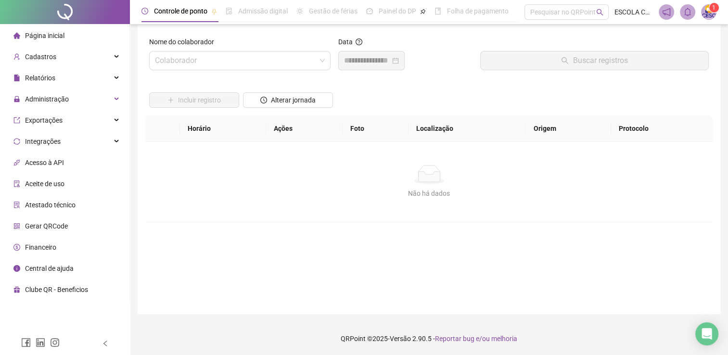
click at [210, 70] on div "Nome do colaborador Colaborador" at bounding box center [239, 57] width 189 height 41
click at [208, 65] on input "search" at bounding box center [235, 61] width 161 height 18
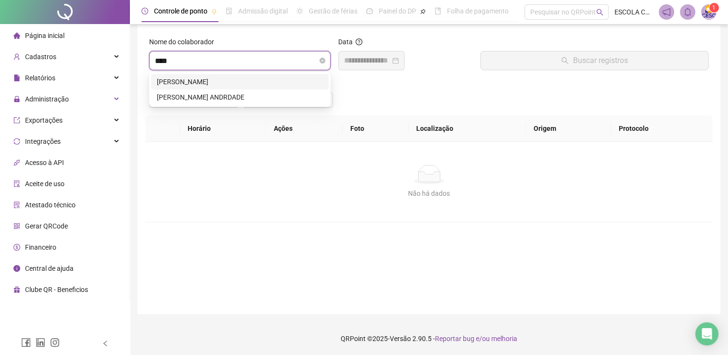
type input "*****"
click at [214, 99] on div "[PERSON_NAME] ANDRDADE" at bounding box center [240, 97] width 166 height 11
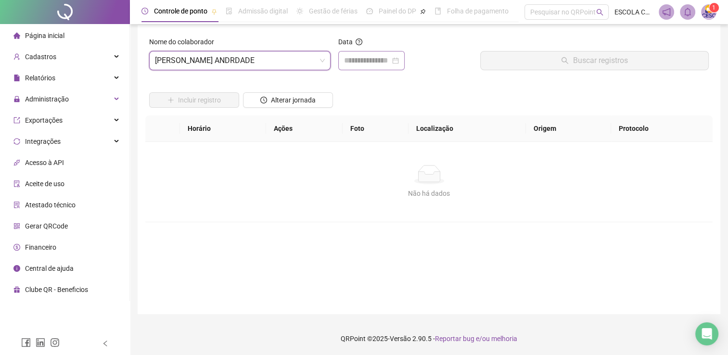
click at [350, 66] on div at bounding box center [371, 60] width 66 height 19
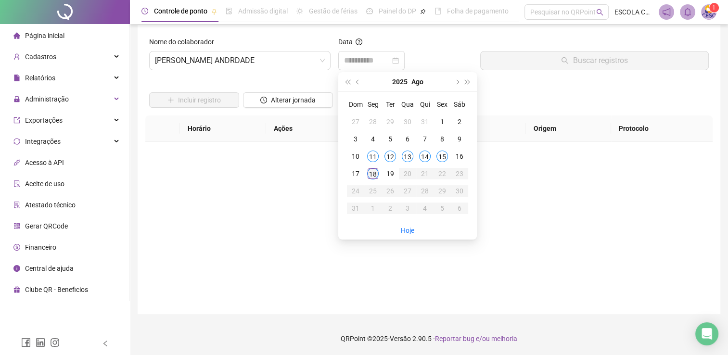
click at [371, 175] on div "18" at bounding box center [373, 174] width 12 height 12
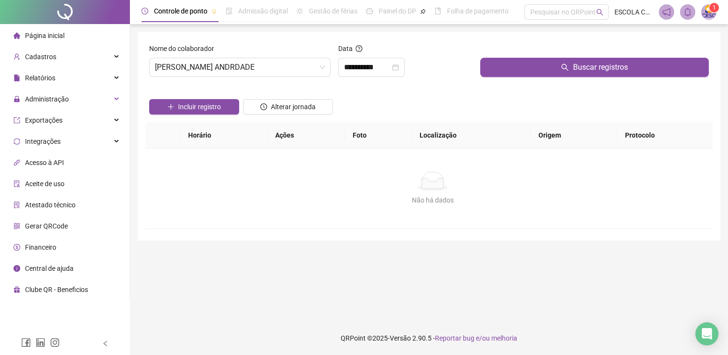
scroll to position [0, 0]
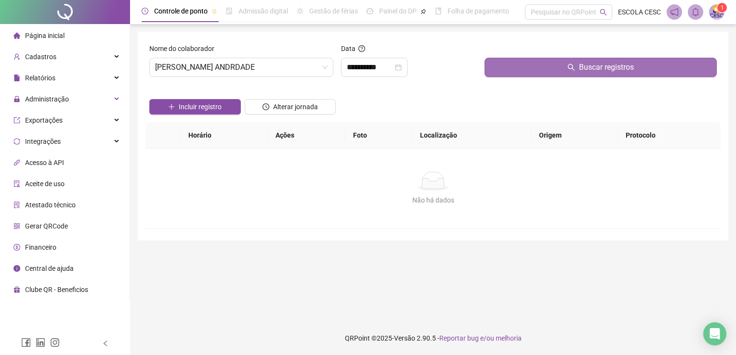
click at [568, 65] on icon "search" at bounding box center [571, 68] width 8 height 8
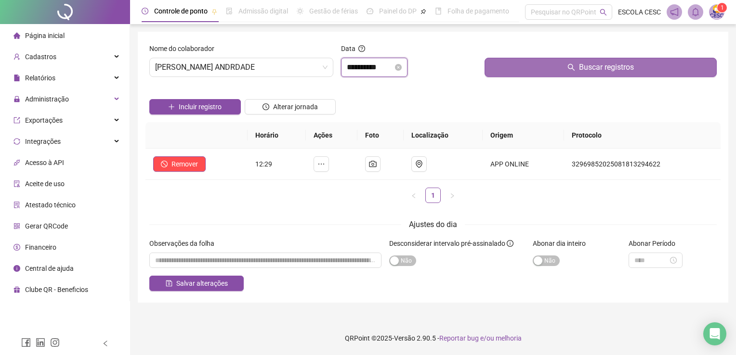
click at [384, 66] on input "**********" at bounding box center [370, 68] width 46 height 12
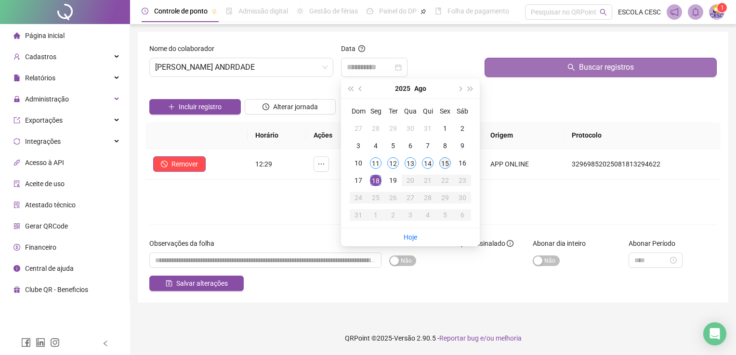
click at [441, 161] on div "15" at bounding box center [445, 163] width 12 height 12
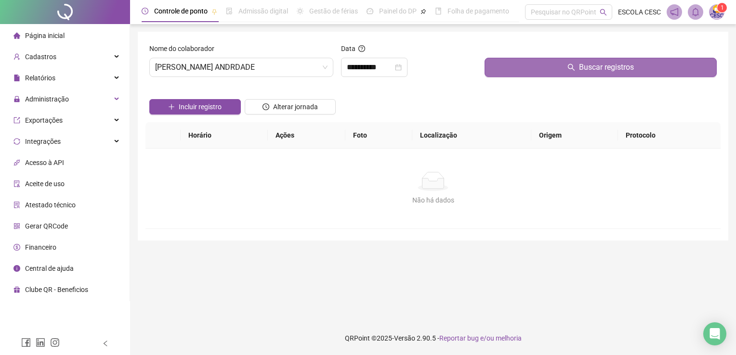
click at [513, 65] on button "Buscar registros" at bounding box center [600, 67] width 232 height 19
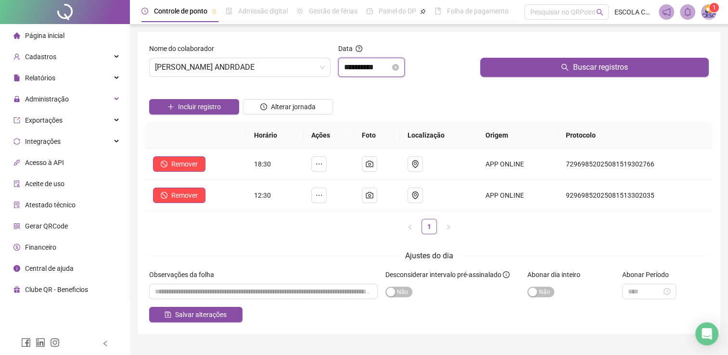
click at [373, 68] on input "**********" at bounding box center [367, 68] width 46 height 12
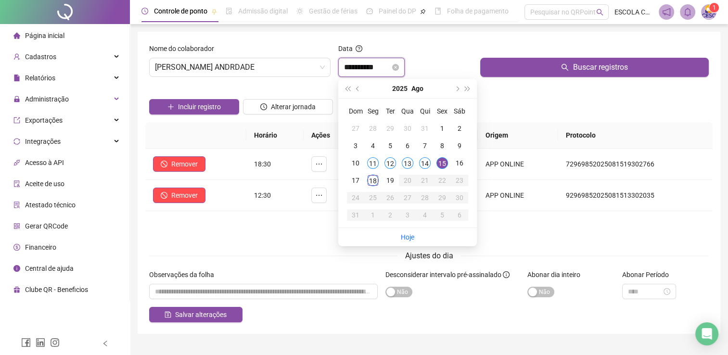
click at [387, 67] on input "**********" at bounding box center [367, 68] width 46 height 12
click at [424, 167] on div "14" at bounding box center [425, 163] width 12 height 12
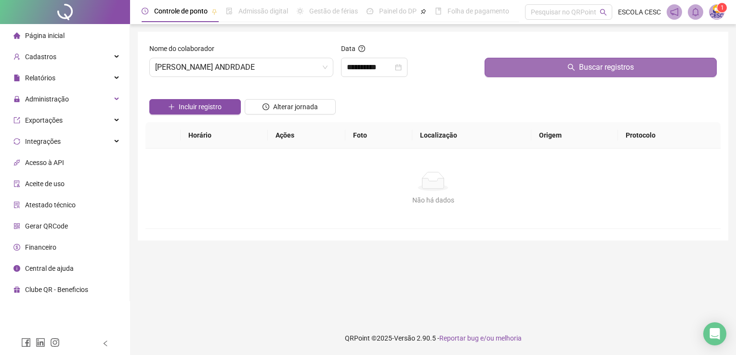
click at [492, 68] on button "Buscar registros" at bounding box center [600, 67] width 232 height 19
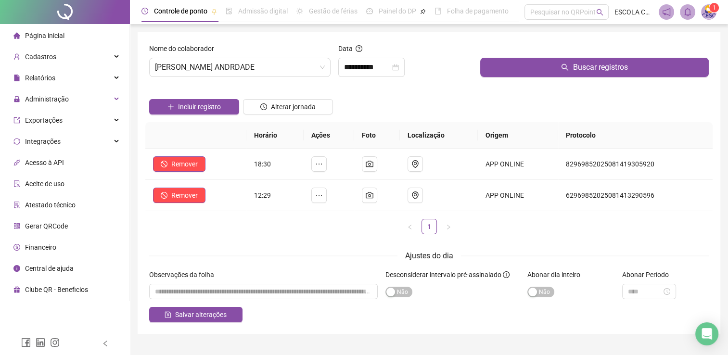
click at [432, 110] on div "Incluir registro Alterar jornada" at bounding box center [429, 104] width 564 height 38
click at [385, 72] on input "**********" at bounding box center [367, 68] width 46 height 12
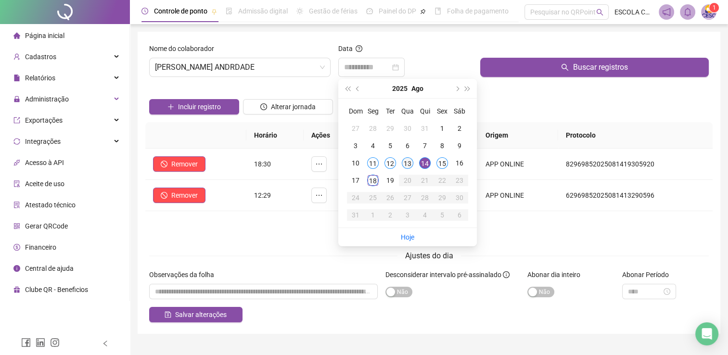
click at [407, 161] on div "13" at bounding box center [408, 163] width 12 height 12
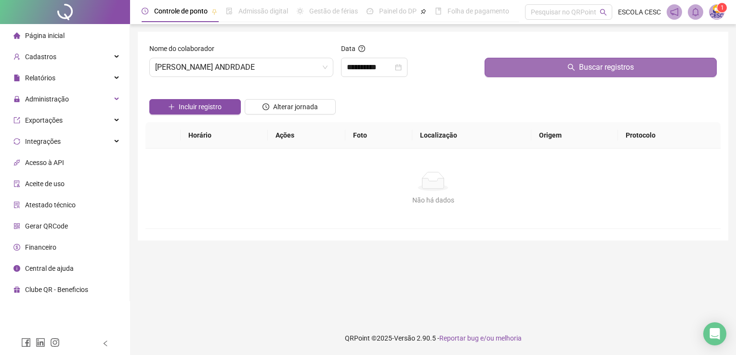
click at [503, 62] on button "Buscar registros" at bounding box center [600, 67] width 232 height 19
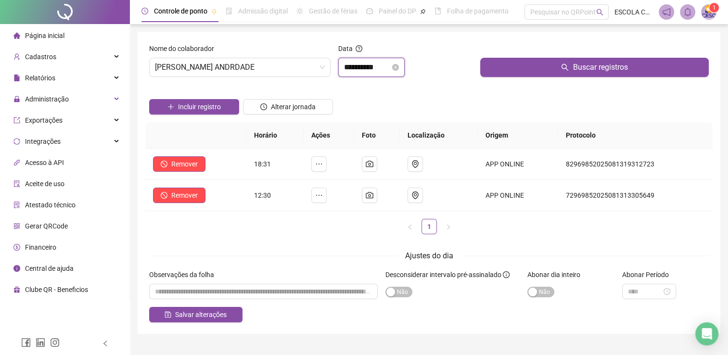
click at [387, 68] on input "**********" at bounding box center [367, 68] width 46 height 12
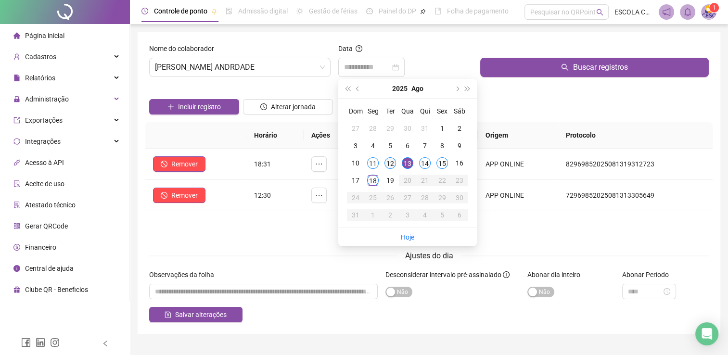
click at [392, 167] on div "12" at bounding box center [391, 163] width 12 height 12
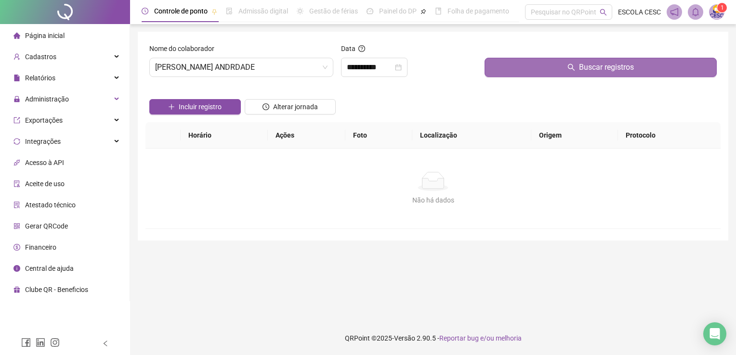
click at [506, 73] on button "Buscar registros" at bounding box center [600, 67] width 232 height 19
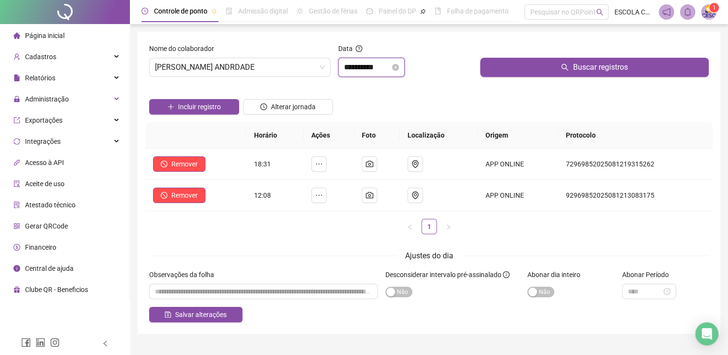
click at [389, 66] on input "**********" at bounding box center [367, 68] width 46 height 12
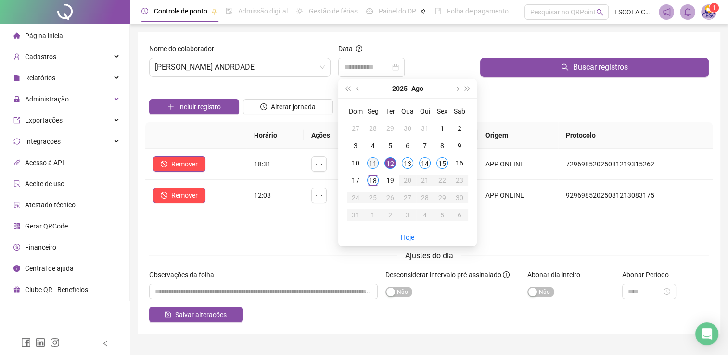
click at [375, 162] on div "11" at bounding box center [373, 163] width 12 height 12
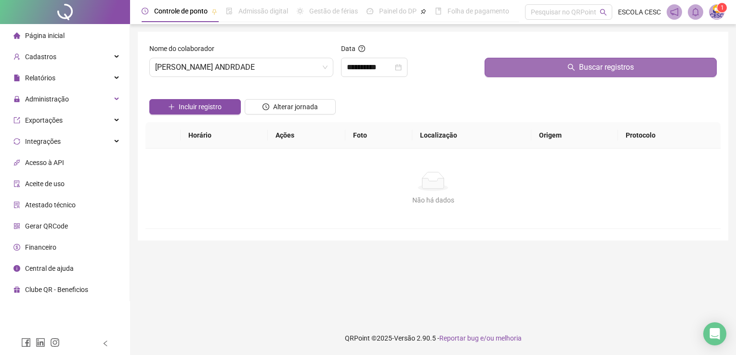
click at [530, 69] on button "Buscar registros" at bounding box center [600, 67] width 232 height 19
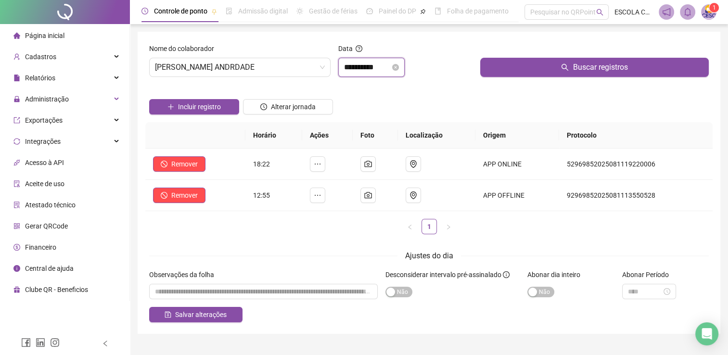
click at [385, 69] on input "**********" at bounding box center [367, 68] width 46 height 12
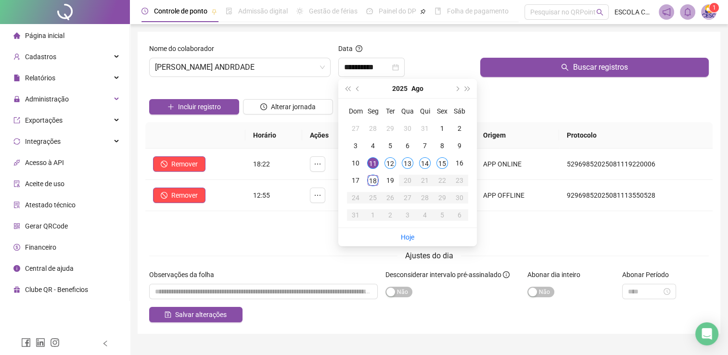
click at [297, 233] on ul "1" at bounding box center [429, 226] width 568 height 15
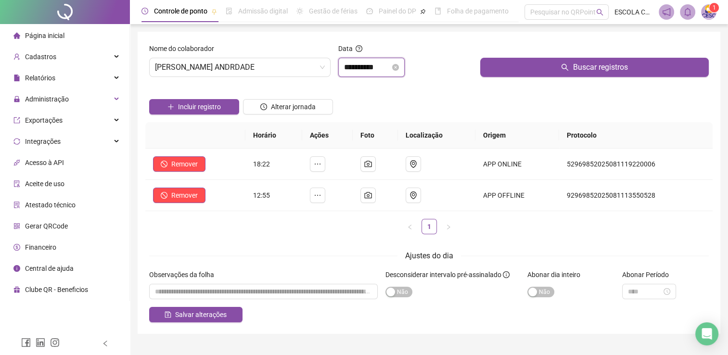
click at [383, 62] on input "**********" at bounding box center [367, 68] width 46 height 12
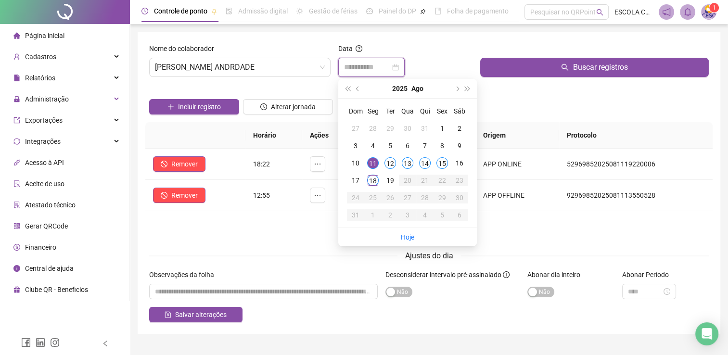
type input "**********"
click at [374, 161] on div "11" at bounding box center [373, 163] width 12 height 12
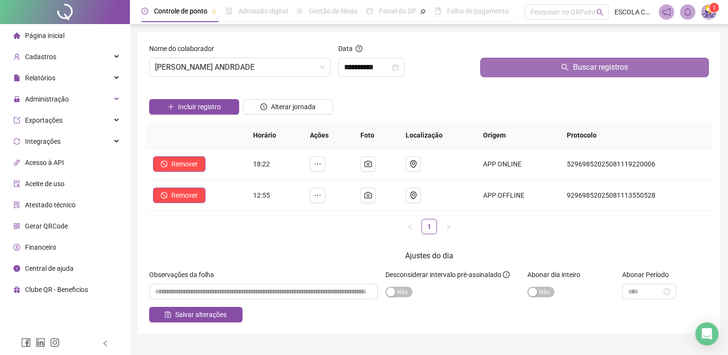
click at [548, 63] on button "Buscar registros" at bounding box center [594, 67] width 229 height 19
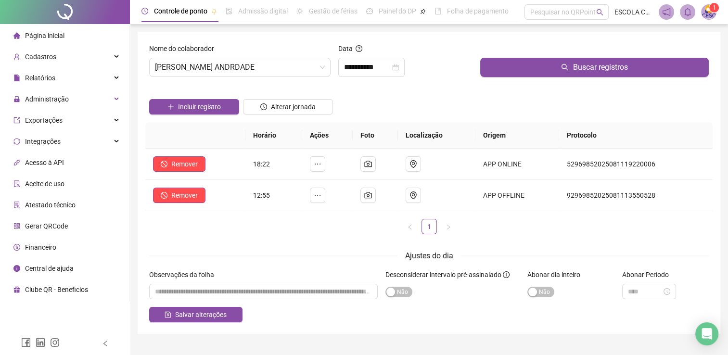
click at [50, 33] on span "Página inicial" at bounding box center [44, 36] width 39 height 8
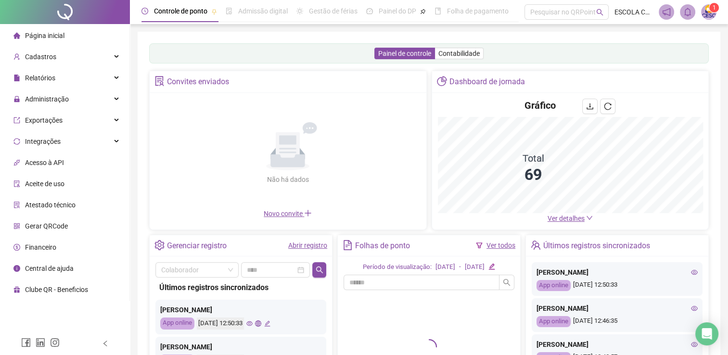
click at [579, 219] on span "Ver detalhes" at bounding box center [566, 219] width 37 height 8
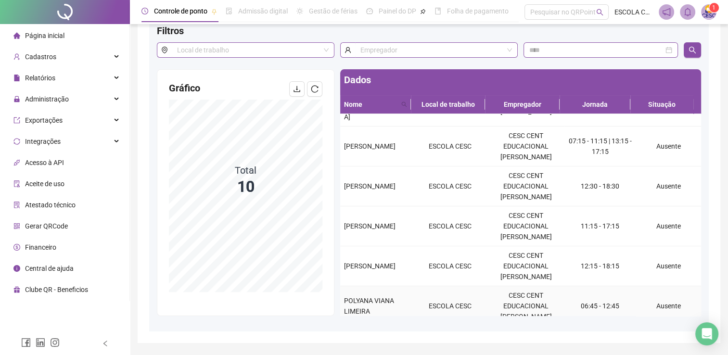
scroll to position [302, 0]
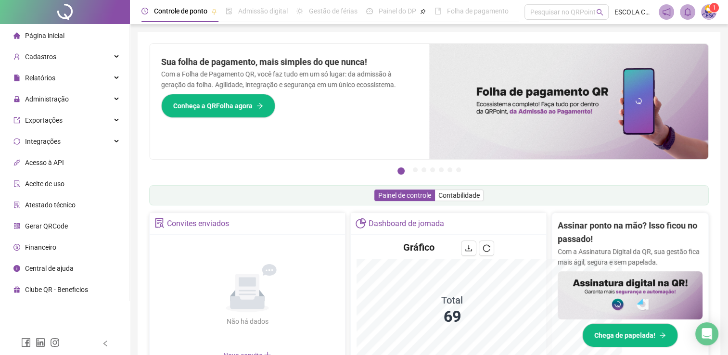
click at [502, 137] on img at bounding box center [569, 102] width 280 height 116
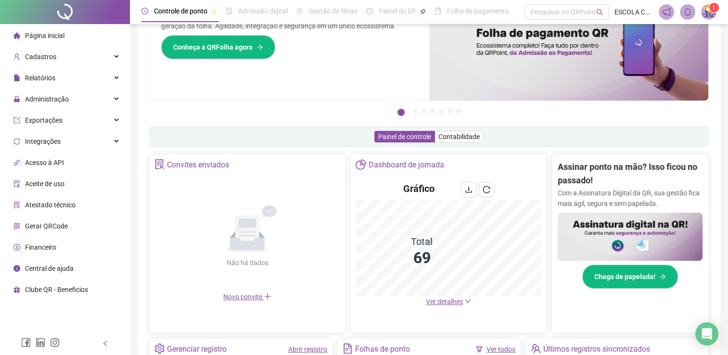
scroll to position [241, 0]
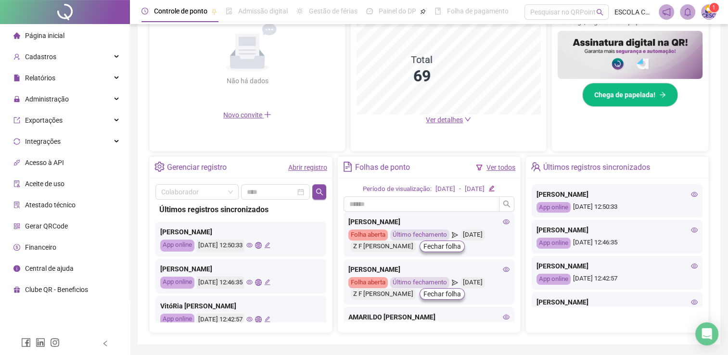
click at [466, 121] on icon "down" at bounding box center [468, 119] width 7 height 7
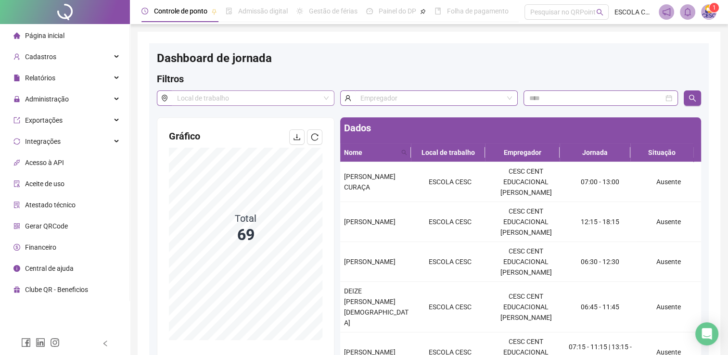
click at [224, 100] on input "search" at bounding box center [248, 98] width 143 height 14
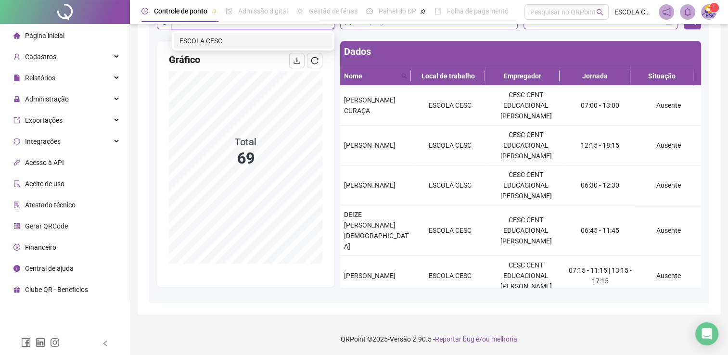
scroll to position [77, 0]
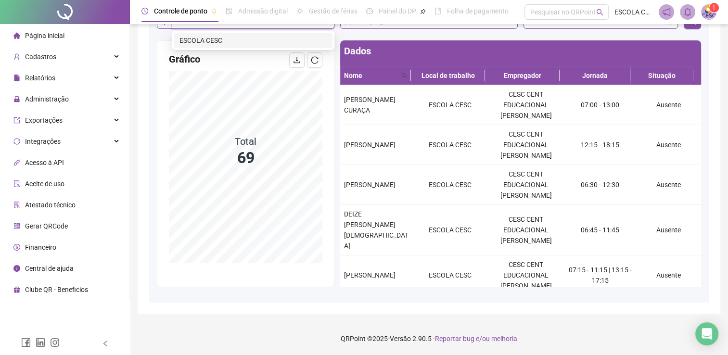
click at [38, 41] on div "Página inicial" at bounding box center [38, 35] width 51 height 19
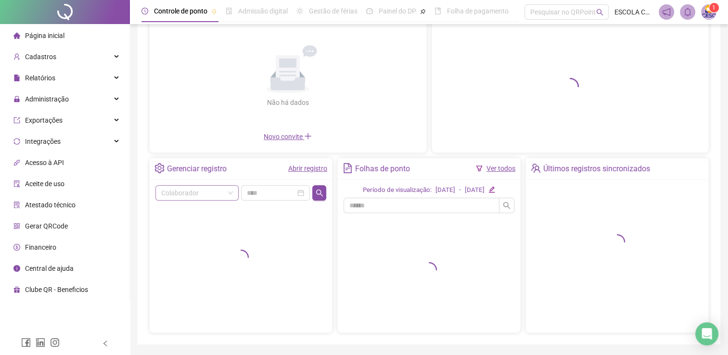
click at [194, 194] on input "search" at bounding box center [192, 193] width 63 height 14
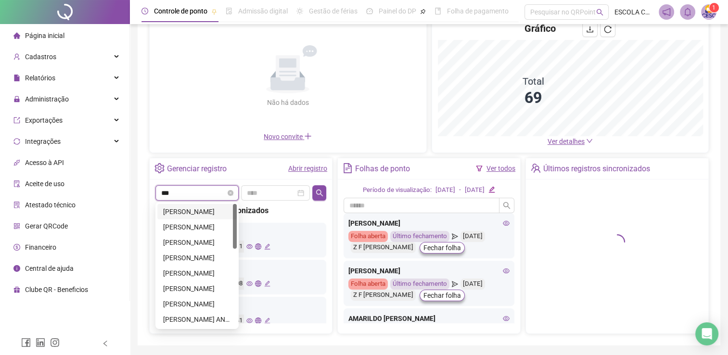
type input "****"
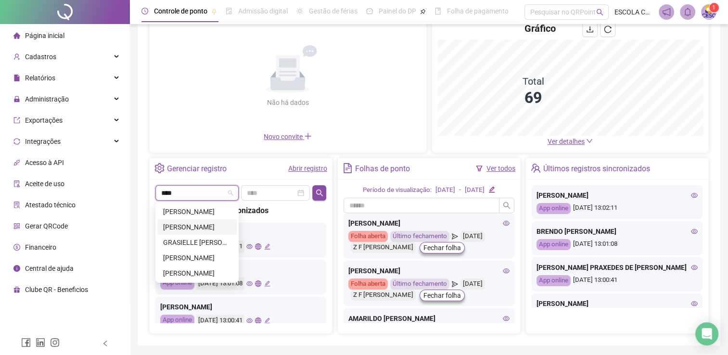
click at [196, 225] on div "[PERSON_NAME]" at bounding box center [197, 227] width 68 height 11
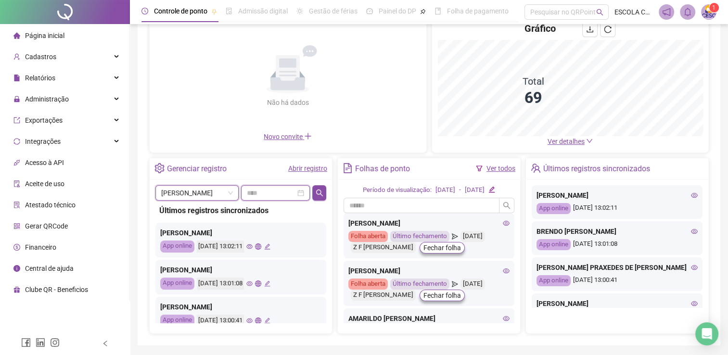
click at [263, 194] on input at bounding box center [271, 193] width 49 height 11
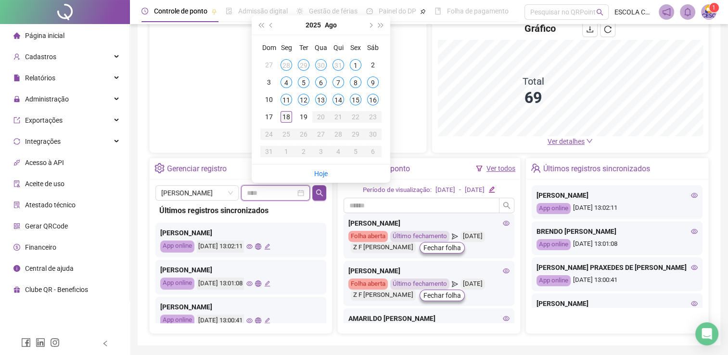
type input "**********"
click at [288, 118] on div "18" at bounding box center [287, 117] width 12 height 12
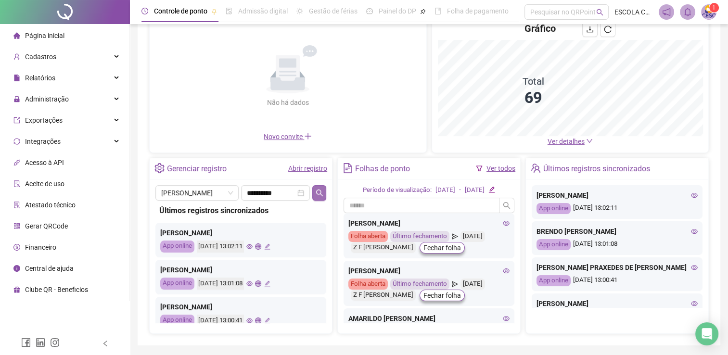
click at [317, 195] on icon "search" at bounding box center [320, 193] width 8 height 8
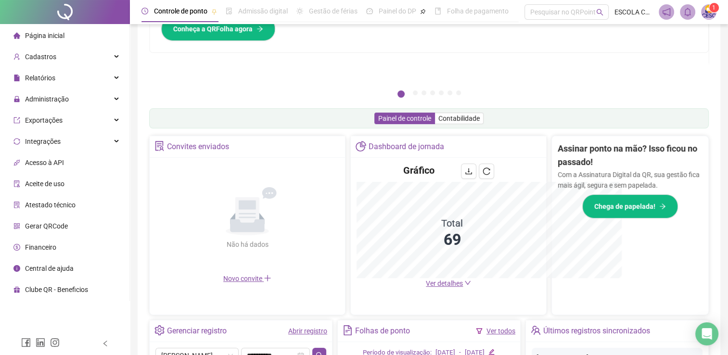
scroll to position [219, 0]
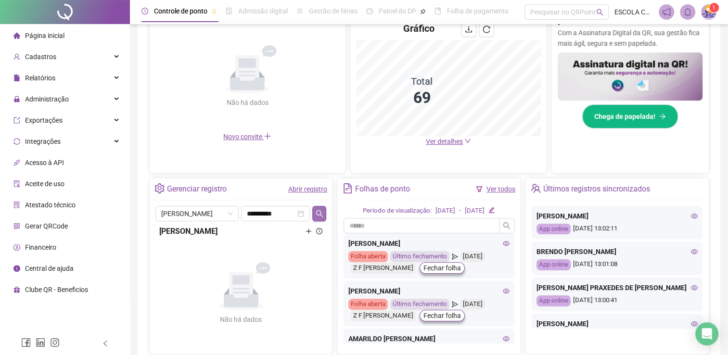
click at [319, 208] on button "button" at bounding box center [319, 213] width 14 height 15
click at [323, 216] on icon "search" at bounding box center [319, 213] width 7 height 7
click at [320, 216] on icon "search" at bounding box center [320, 214] width 8 height 8
click at [325, 213] on button "button" at bounding box center [319, 213] width 14 height 15
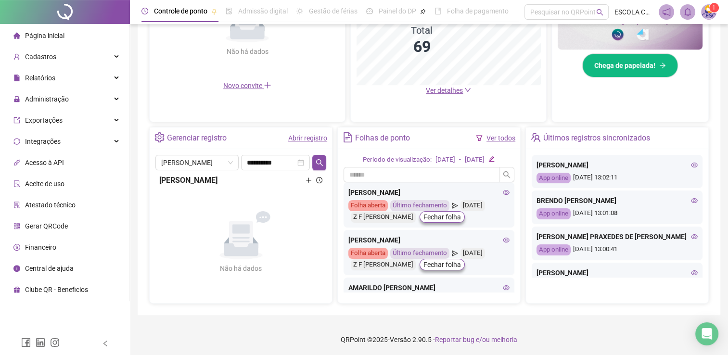
scroll to position [0, 0]
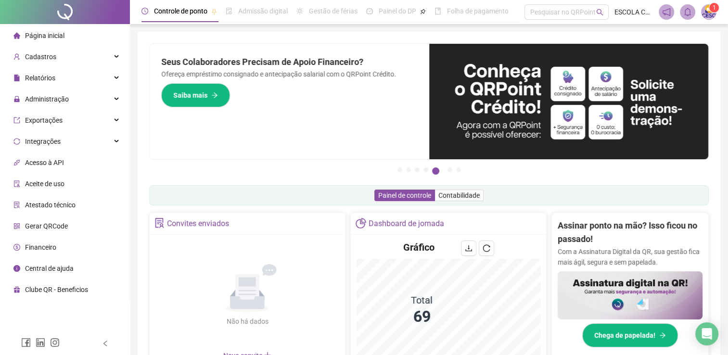
click at [45, 235] on div "Gerar QRCode" at bounding box center [40, 226] width 54 height 19
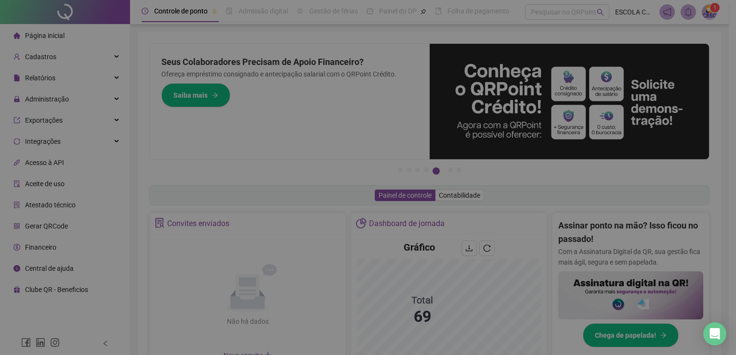
click at [45, 228] on div "Gerar QRCode Empregador Empregadores Copiar código Imprimir" at bounding box center [368, 177] width 736 height 355
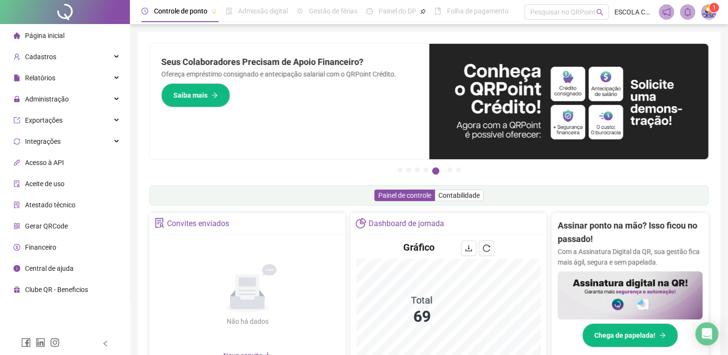
click at [26, 227] on span "Gerar QRCode" at bounding box center [46, 226] width 43 height 8
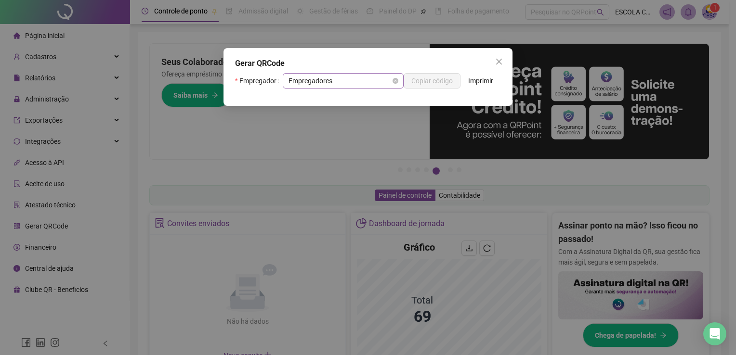
click at [343, 80] on span "Empregadores" at bounding box center [342, 81] width 109 height 14
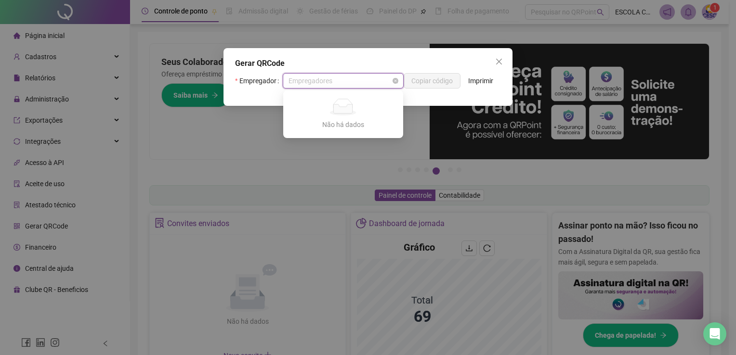
click at [343, 82] on span "Empregadores" at bounding box center [342, 81] width 109 height 14
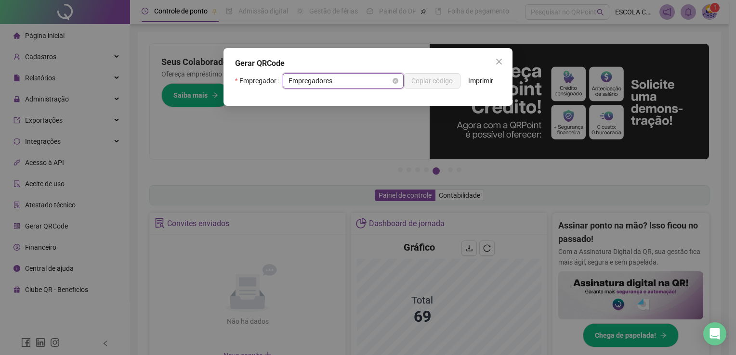
click at [343, 82] on span "Empregadores" at bounding box center [342, 81] width 109 height 14
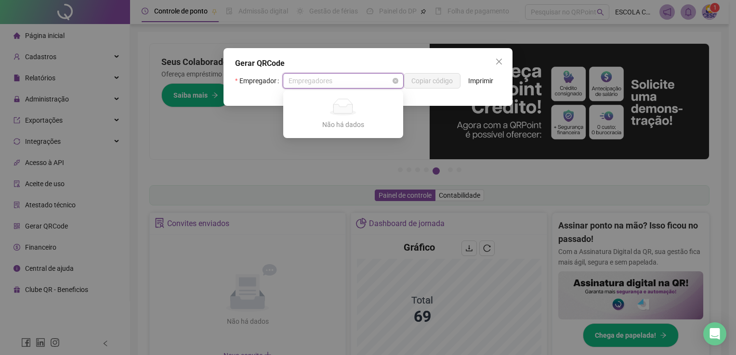
click at [343, 82] on span "Empregadores" at bounding box center [342, 81] width 109 height 14
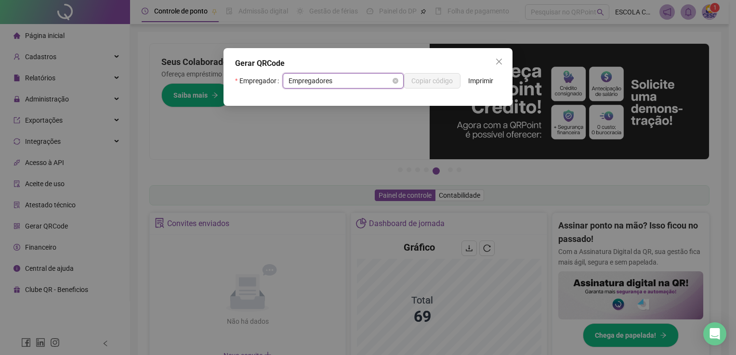
click at [343, 82] on span "Empregadores" at bounding box center [342, 81] width 109 height 14
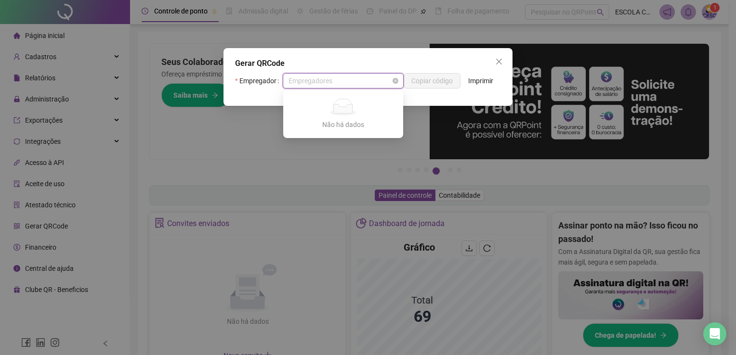
click at [343, 82] on span "Empregadores" at bounding box center [342, 81] width 109 height 14
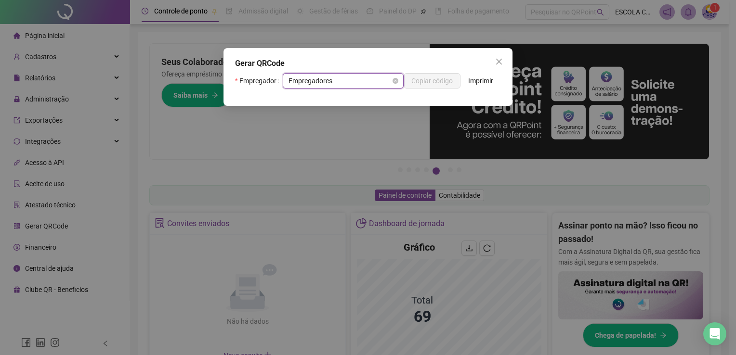
click at [343, 82] on span "Empregadores" at bounding box center [342, 81] width 109 height 14
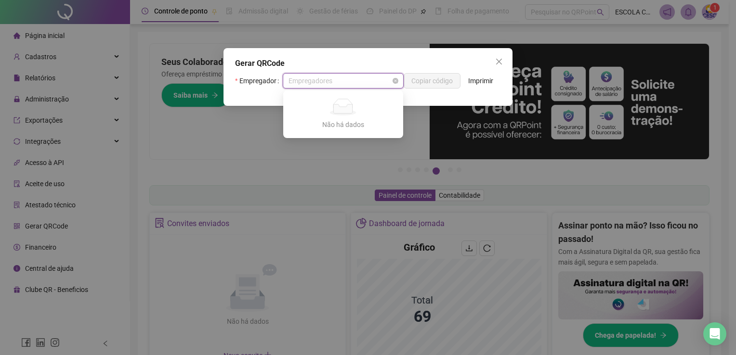
click at [343, 82] on span "Empregadores" at bounding box center [342, 81] width 109 height 14
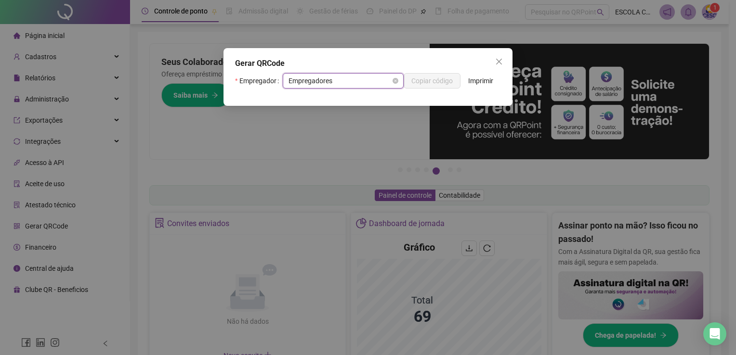
click at [343, 82] on span "Empregadores" at bounding box center [342, 81] width 109 height 14
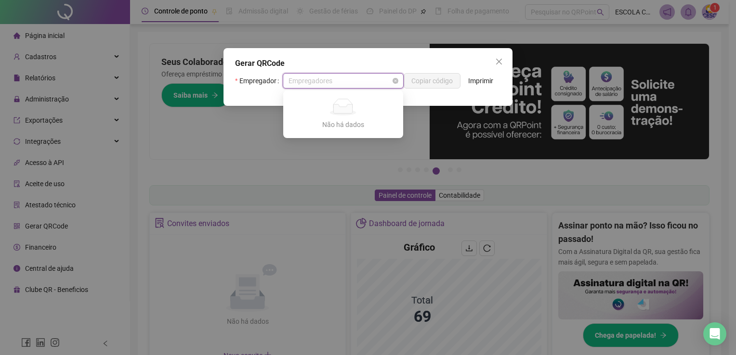
click at [343, 82] on span "Empregadores" at bounding box center [342, 81] width 109 height 14
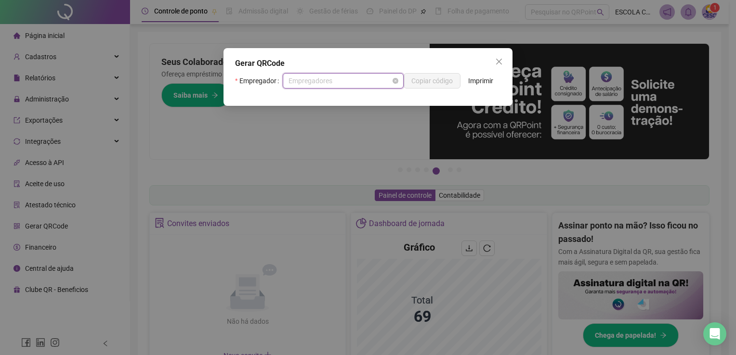
click at [343, 82] on span "Empregadores" at bounding box center [342, 81] width 109 height 14
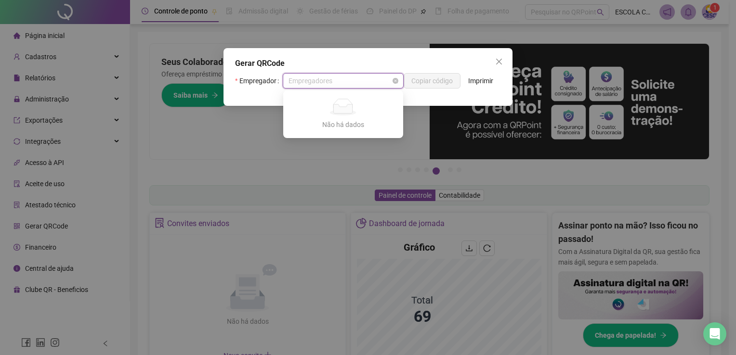
click at [343, 82] on div "Empregador Empregadores Copiar código Imprimir" at bounding box center [368, 80] width 266 height 15
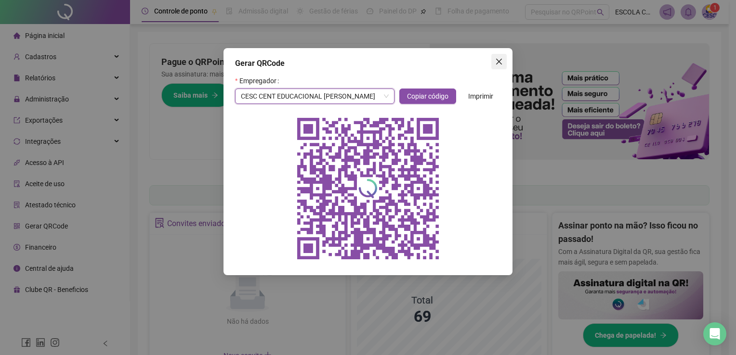
click at [497, 55] on button "Close" at bounding box center [498, 61] width 15 height 15
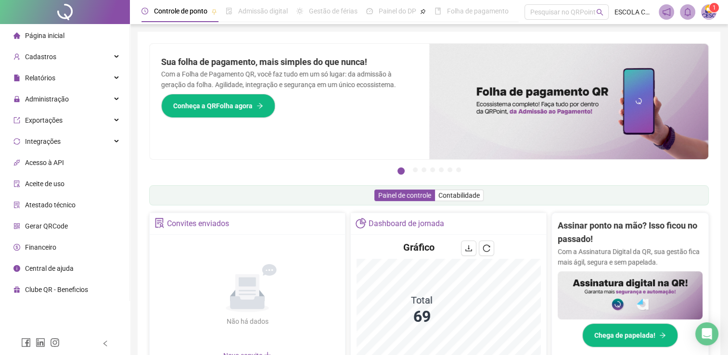
click at [61, 32] on span "Página inicial" at bounding box center [44, 36] width 39 height 8
click at [35, 65] on span "Cadastros" at bounding box center [34, 56] width 43 height 19
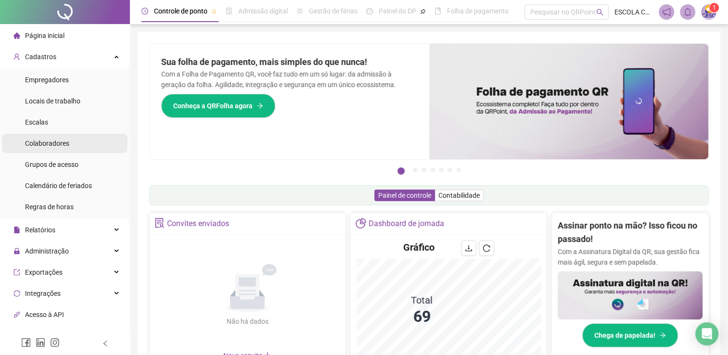
click at [51, 152] on div "Colaboradores" at bounding box center [47, 143] width 44 height 19
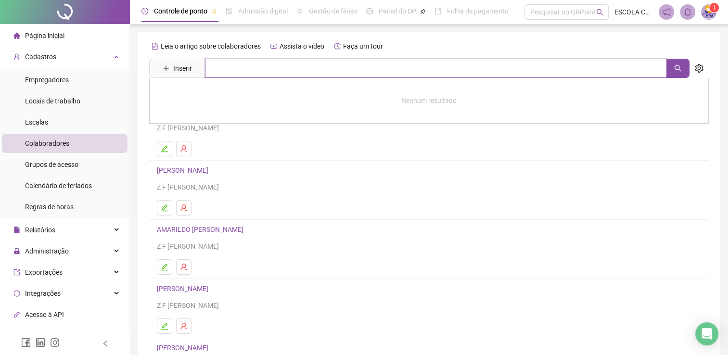
click at [246, 77] on input "text" at bounding box center [436, 68] width 462 height 19
type input "*******"
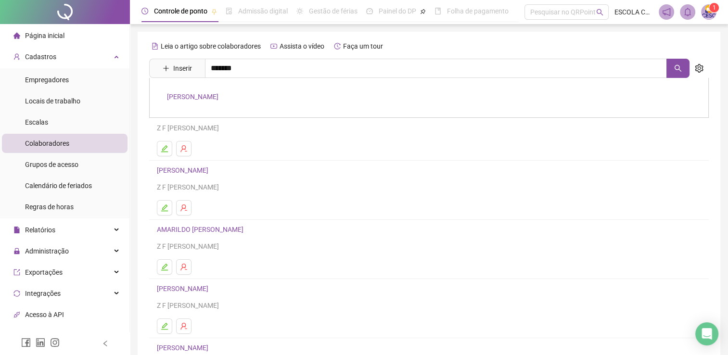
click at [219, 98] on link "[PERSON_NAME]" at bounding box center [193, 97] width 52 height 8
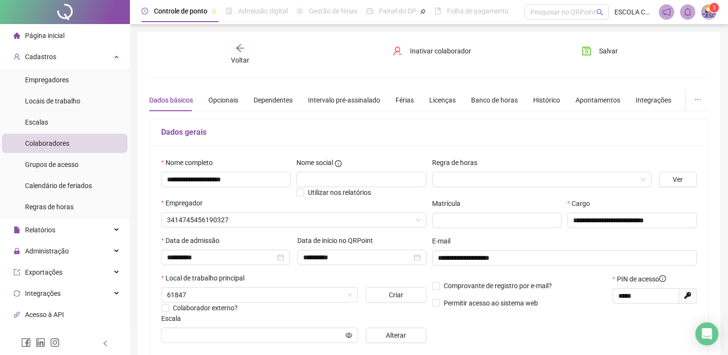
type input "*******"
click at [602, 57] on button "Salvar" at bounding box center [600, 50] width 51 height 15
click at [240, 51] on icon "arrow-left" at bounding box center [240, 48] width 10 height 10
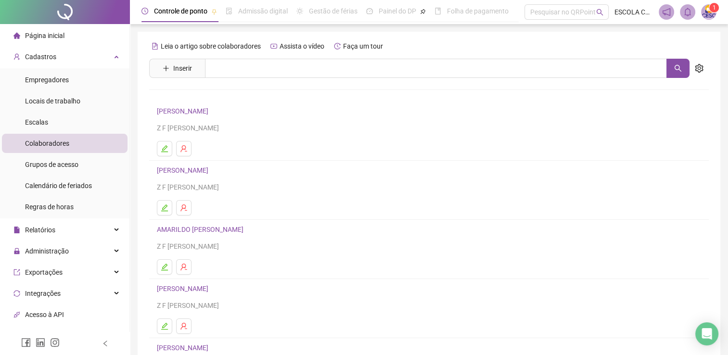
click at [53, 36] on span "Página inicial" at bounding box center [44, 36] width 39 height 8
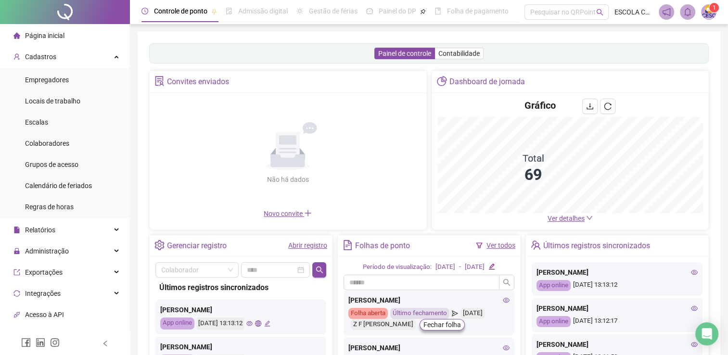
click at [580, 220] on span "Ver detalhes" at bounding box center [566, 219] width 37 height 8
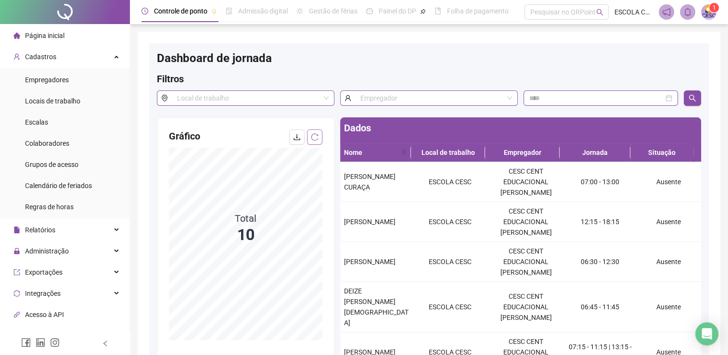
click at [316, 140] on icon "reload" at bounding box center [315, 137] width 8 height 8
click at [317, 137] on icon "reload" at bounding box center [315, 137] width 8 height 8
click at [313, 142] on button "button" at bounding box center [314, 136] width 15 height 15
